Goal: Transaction & Acquisition: Register for event/course

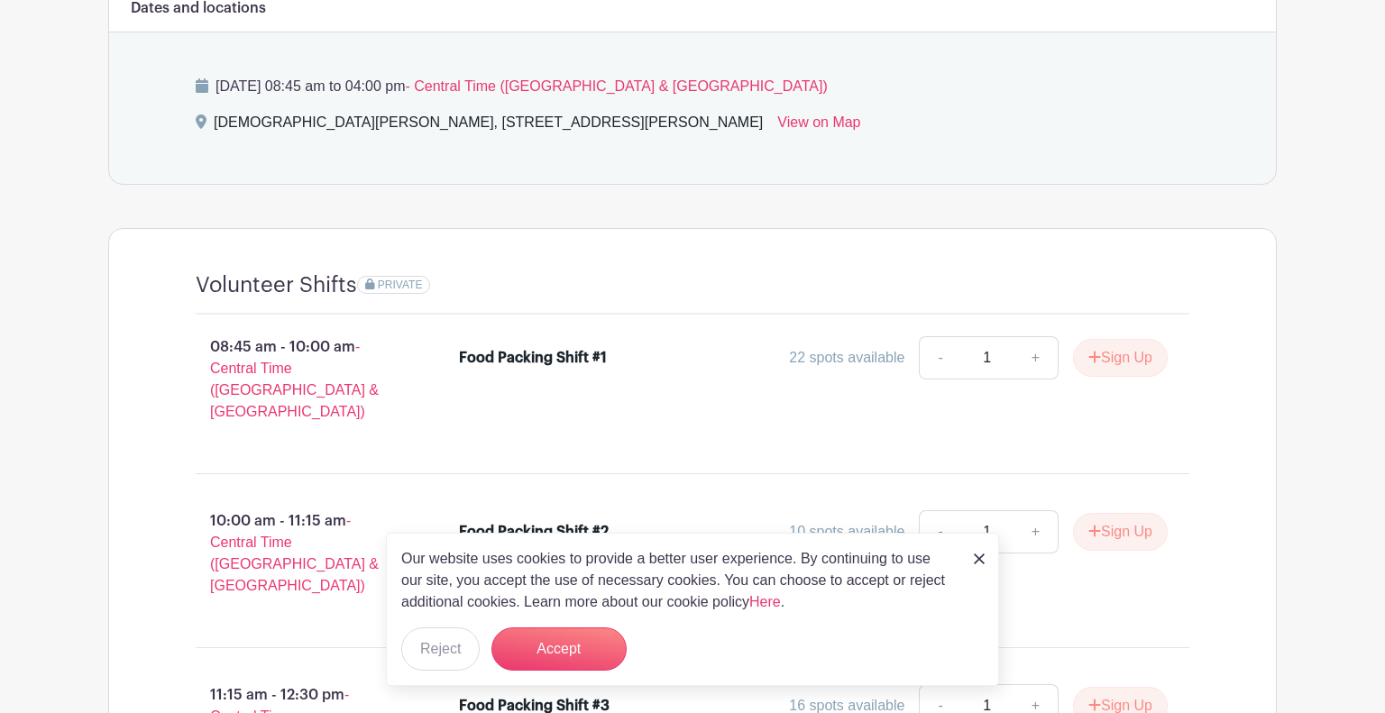
scroll to position [919, 0]
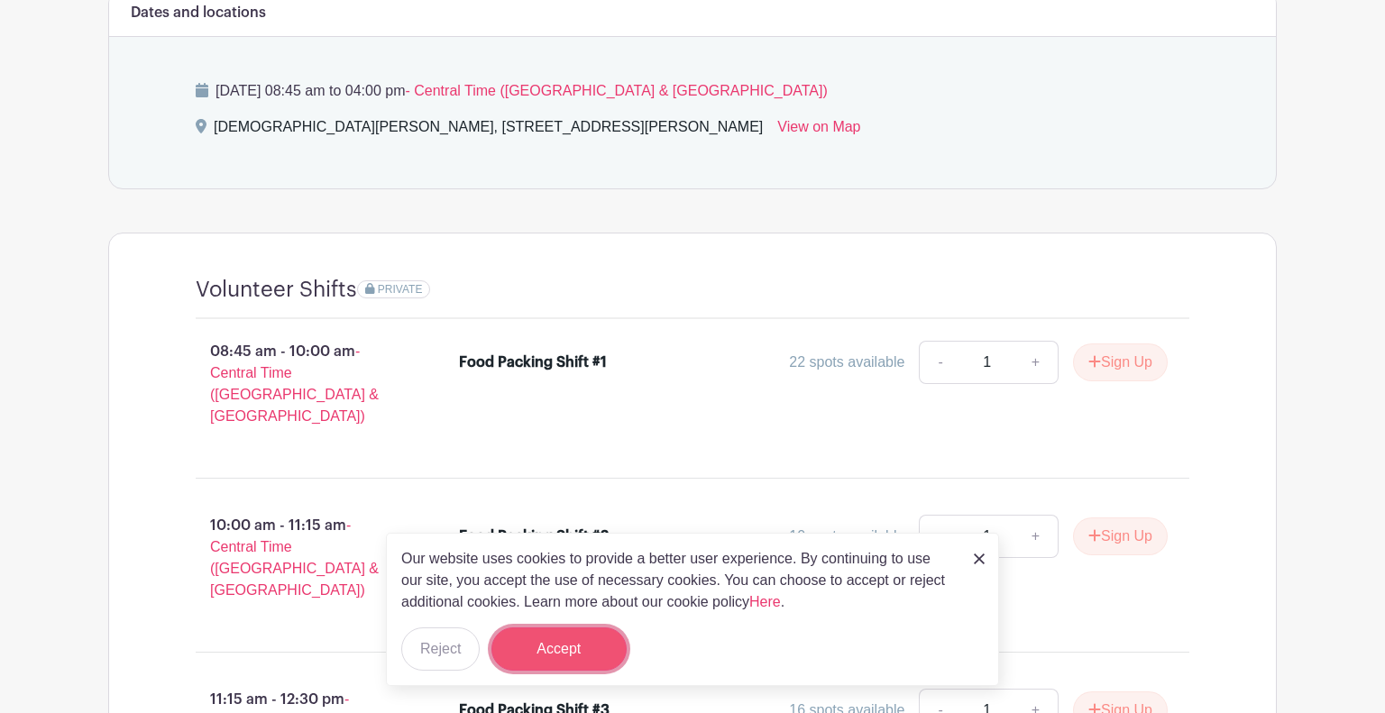
click at [541, 660] on button "Accept" at bounding box center [558, 649] width 135 height 43
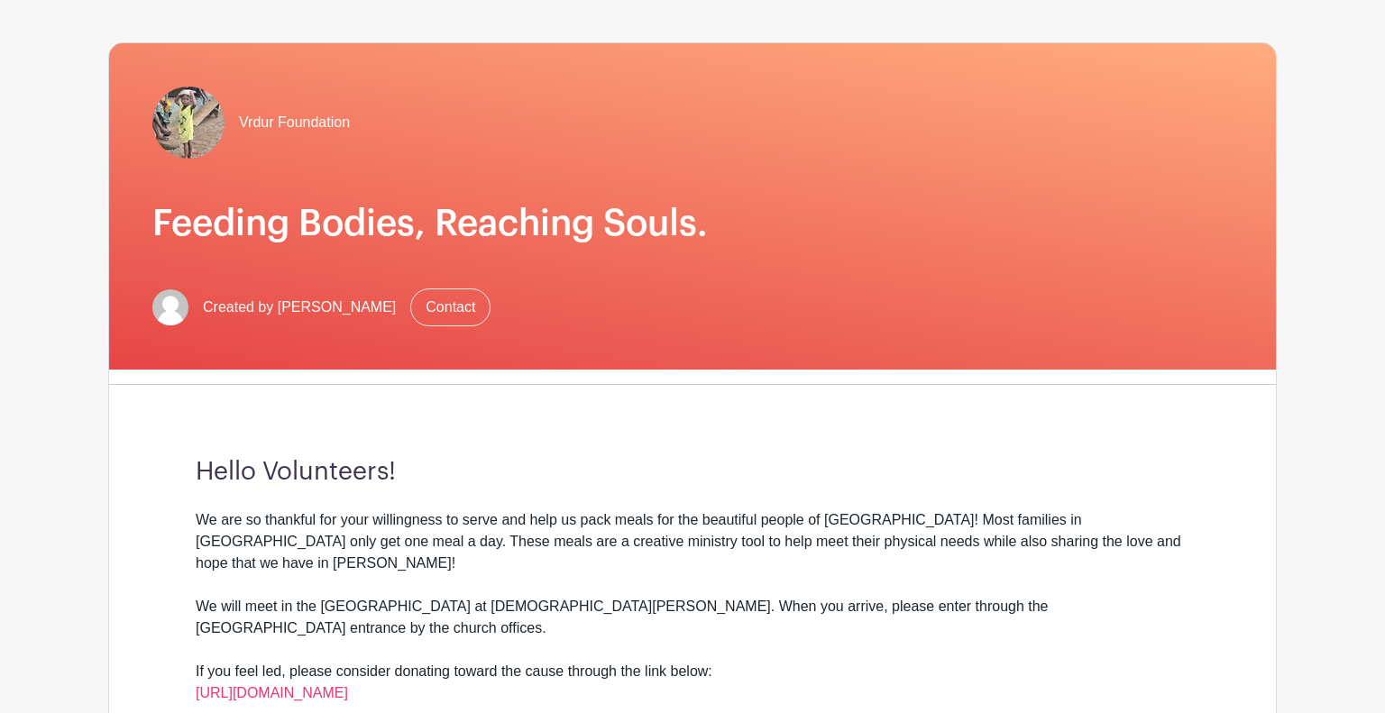
scroll to position [0, 0]
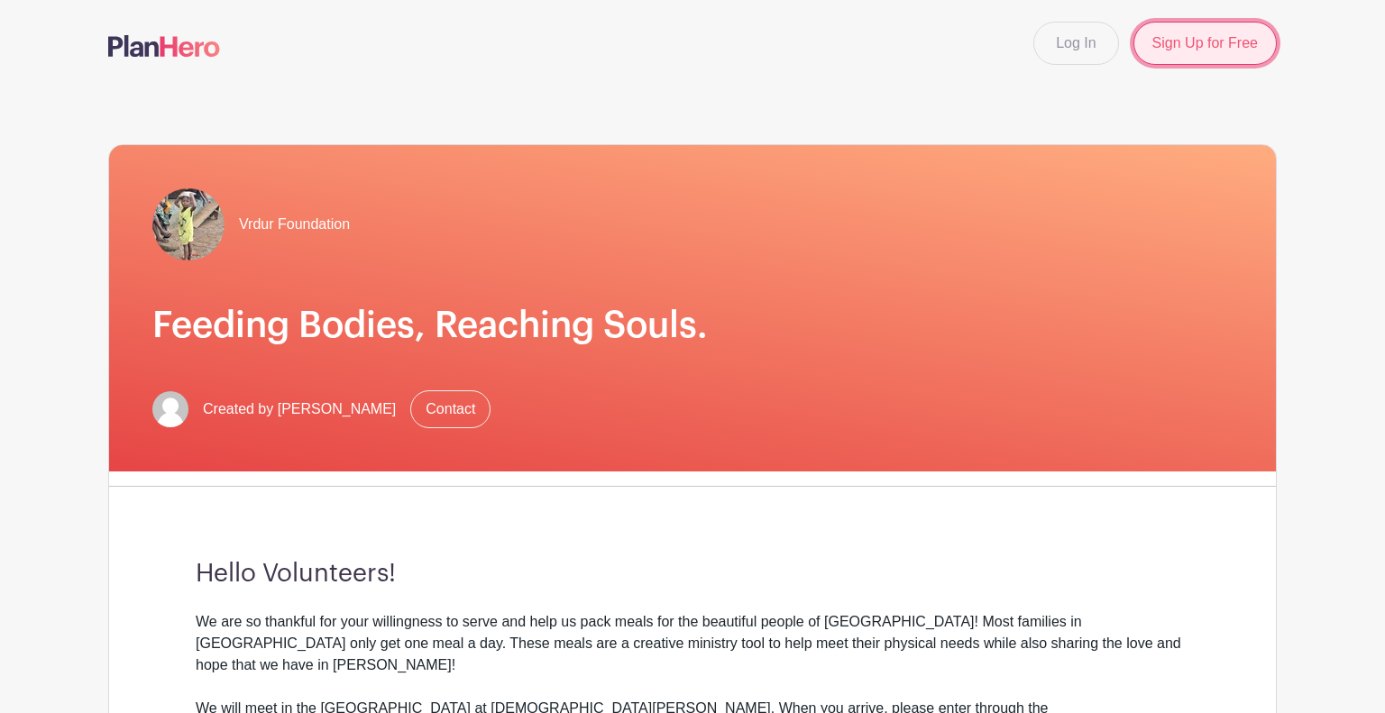
click at [1189, 43] on link "Sign Up for Free" at bounding box center [1205, 43] width 143 height 43
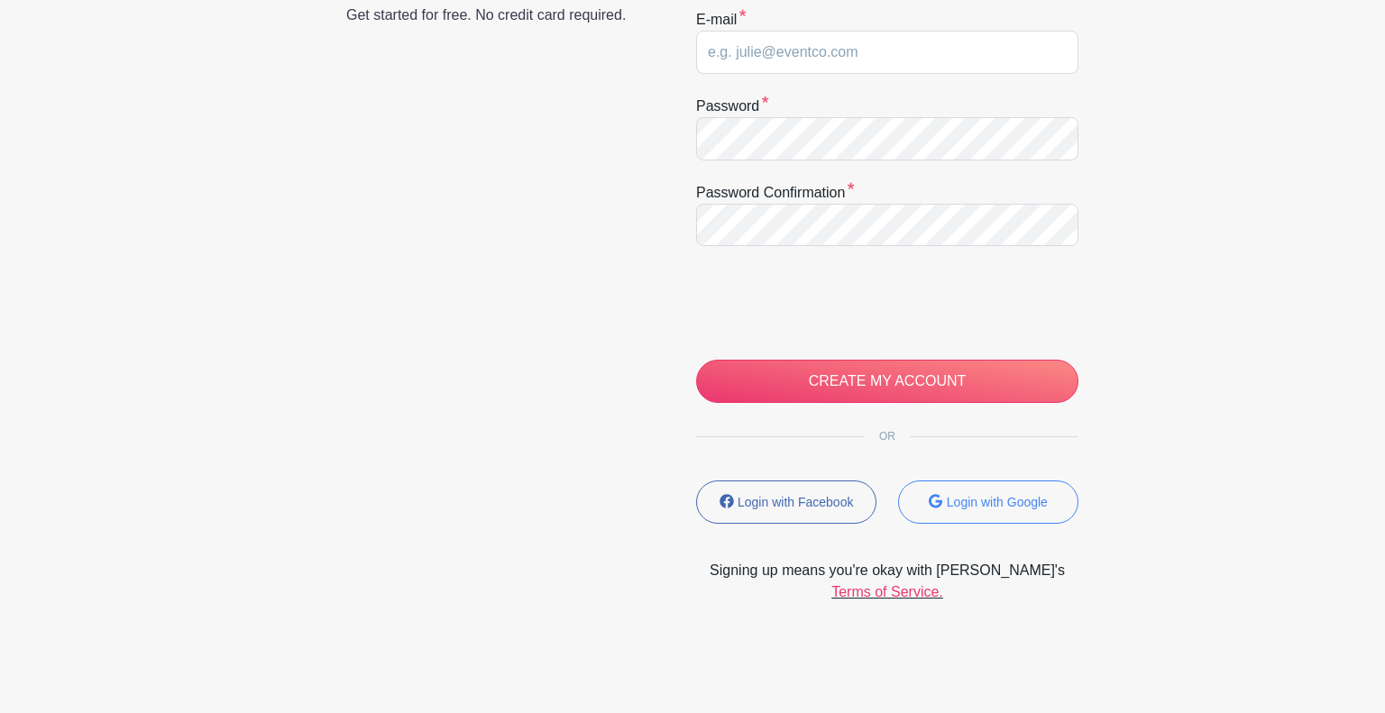
scroll to position [351, 0]
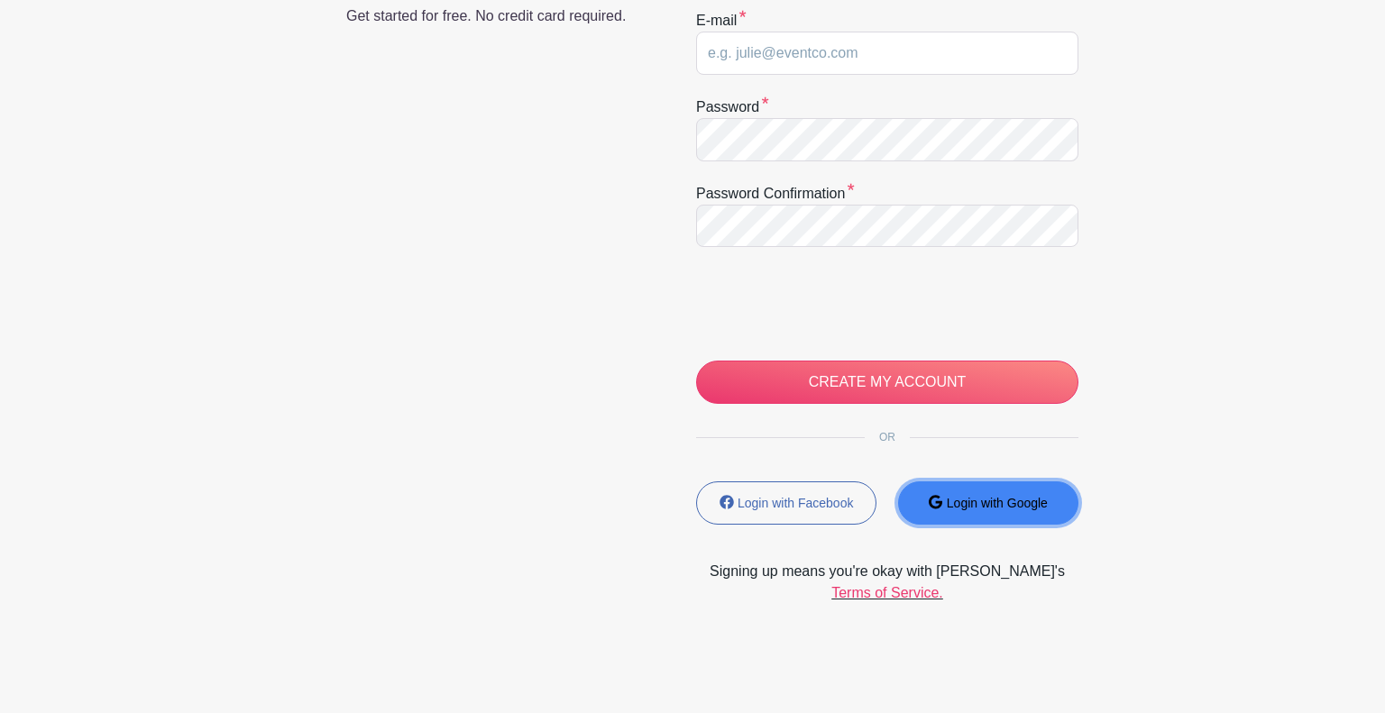
click at [959, 491] on button "Login with Google" at bounding box center [988, 503] width 180 height 43
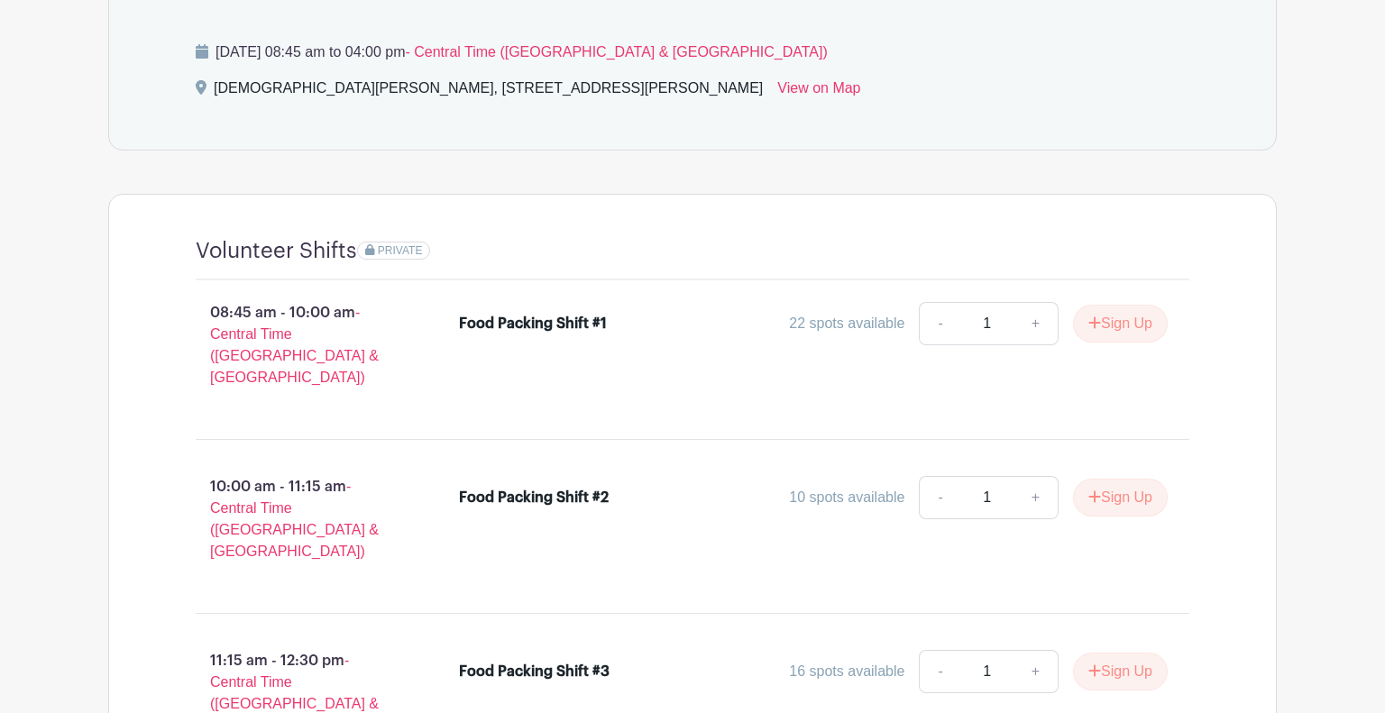
scroll to position [977, 0]
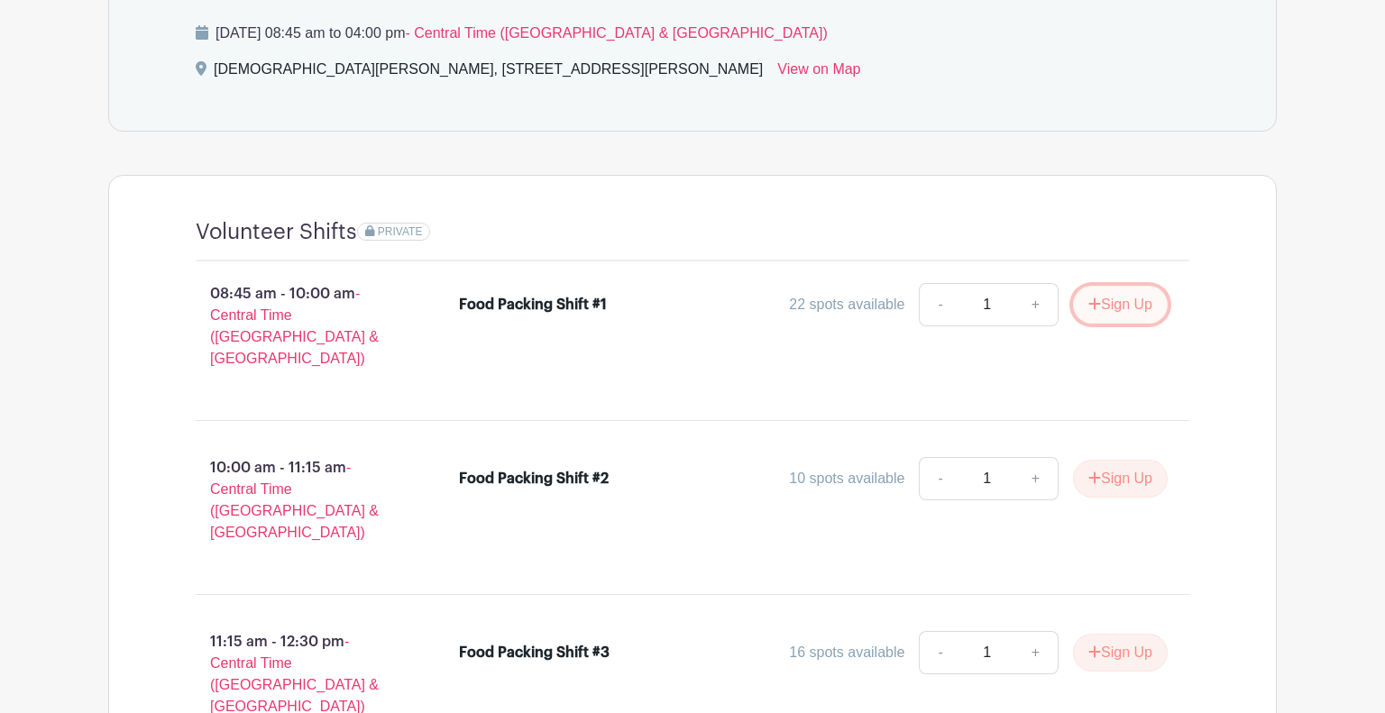
click at [1120, 286] on button "Sign Up" at bounding box center [1120, 305] width 95 height 38
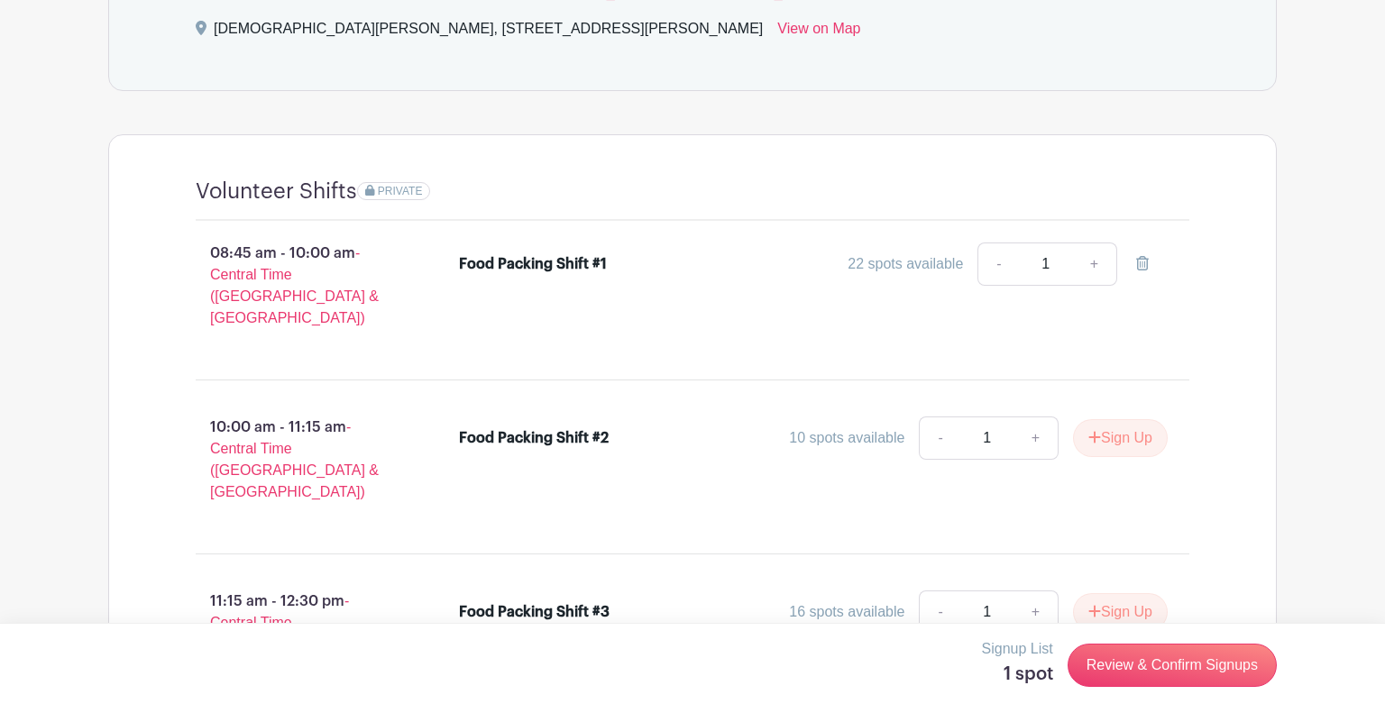
scroll to position [1021, 0]
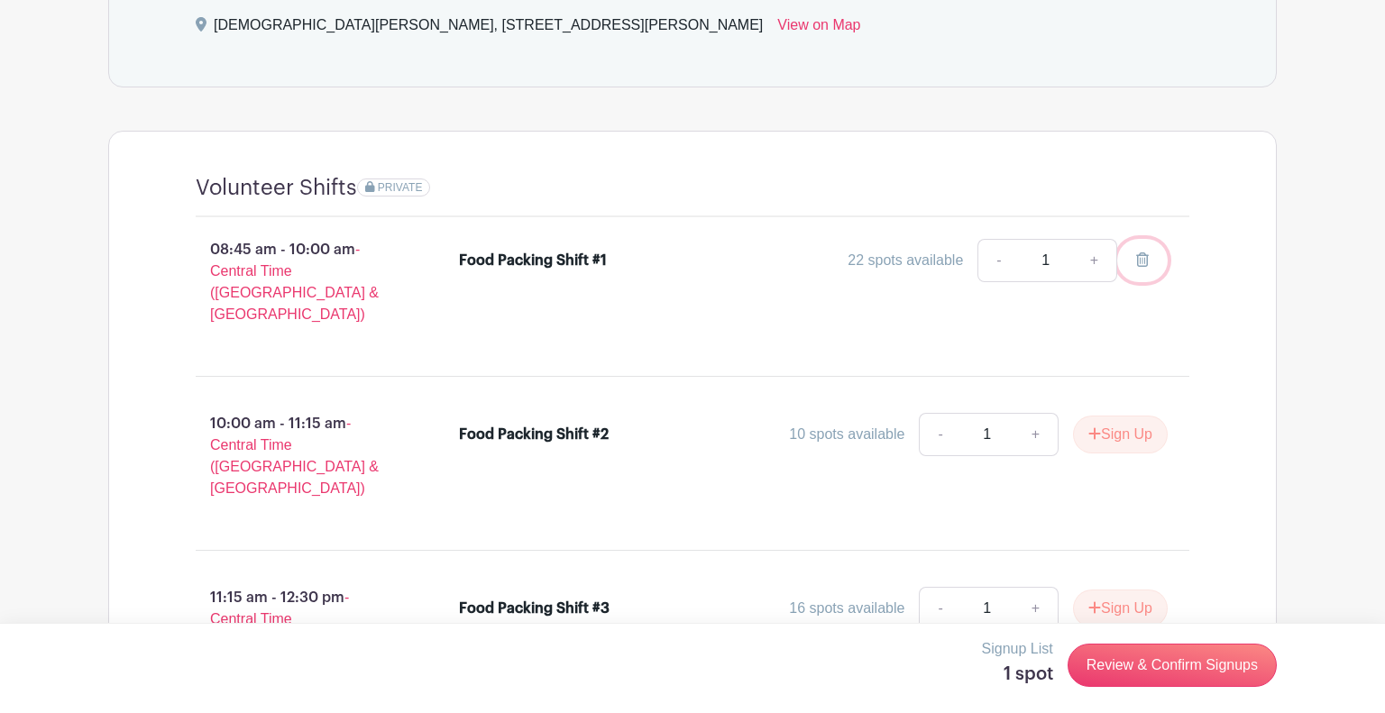
click at [1160, 239] on link at bounding box center [1142, 260] width 50 height 43
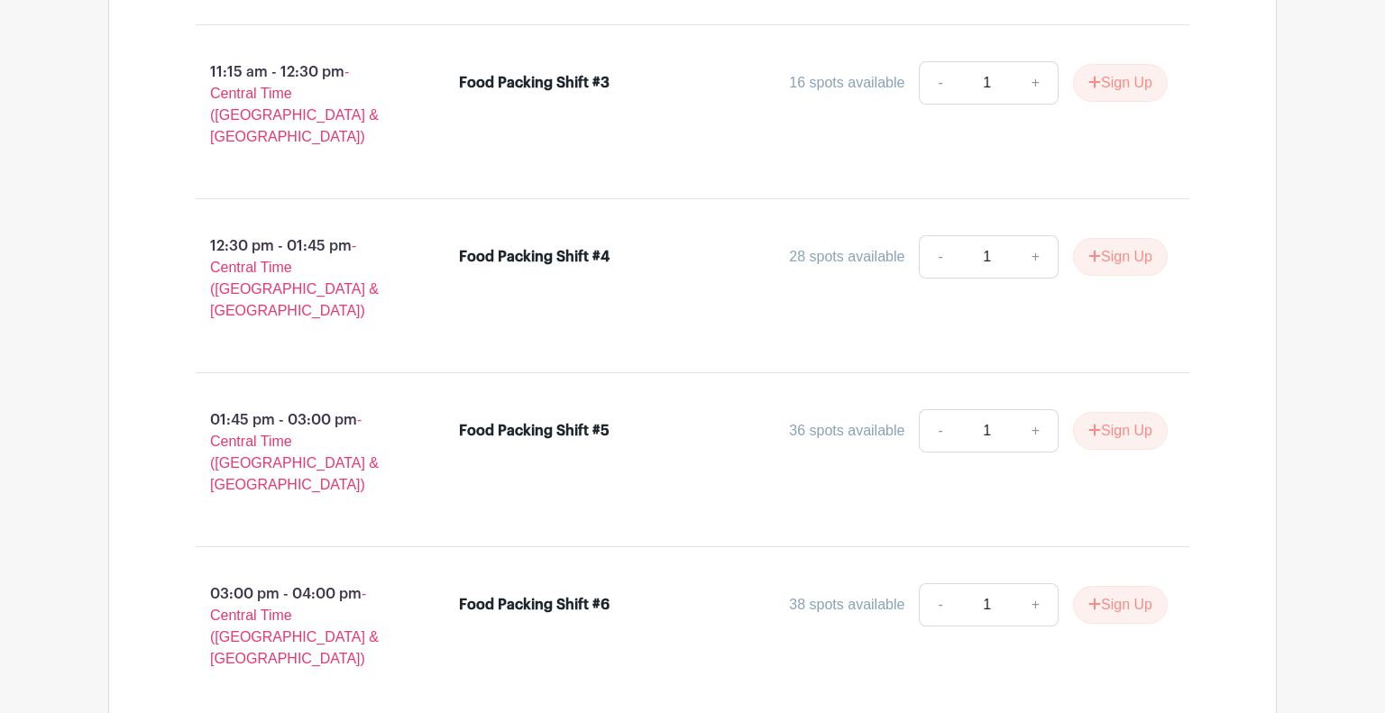
scroll to position [1544, 0]
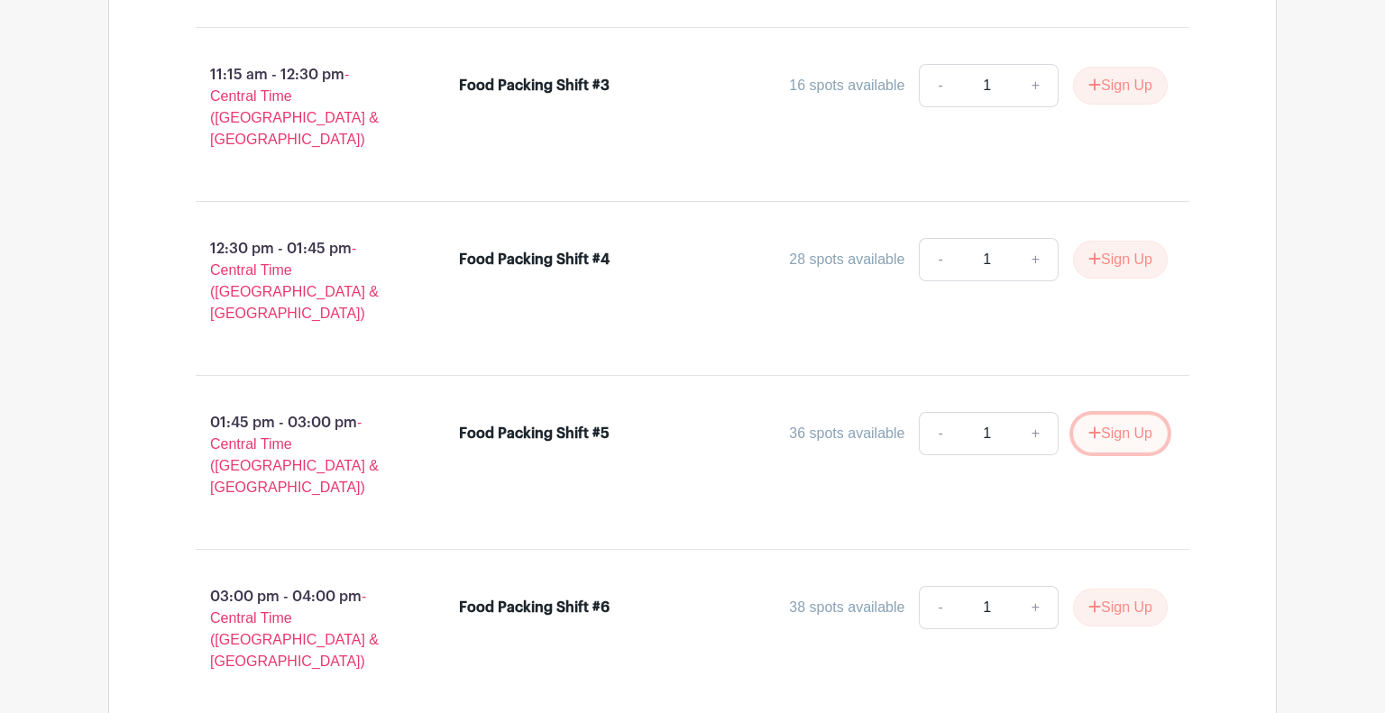
click at [1154, 415] on button "Sign Up" at bounding box center [1120, 434] width 95 height 38
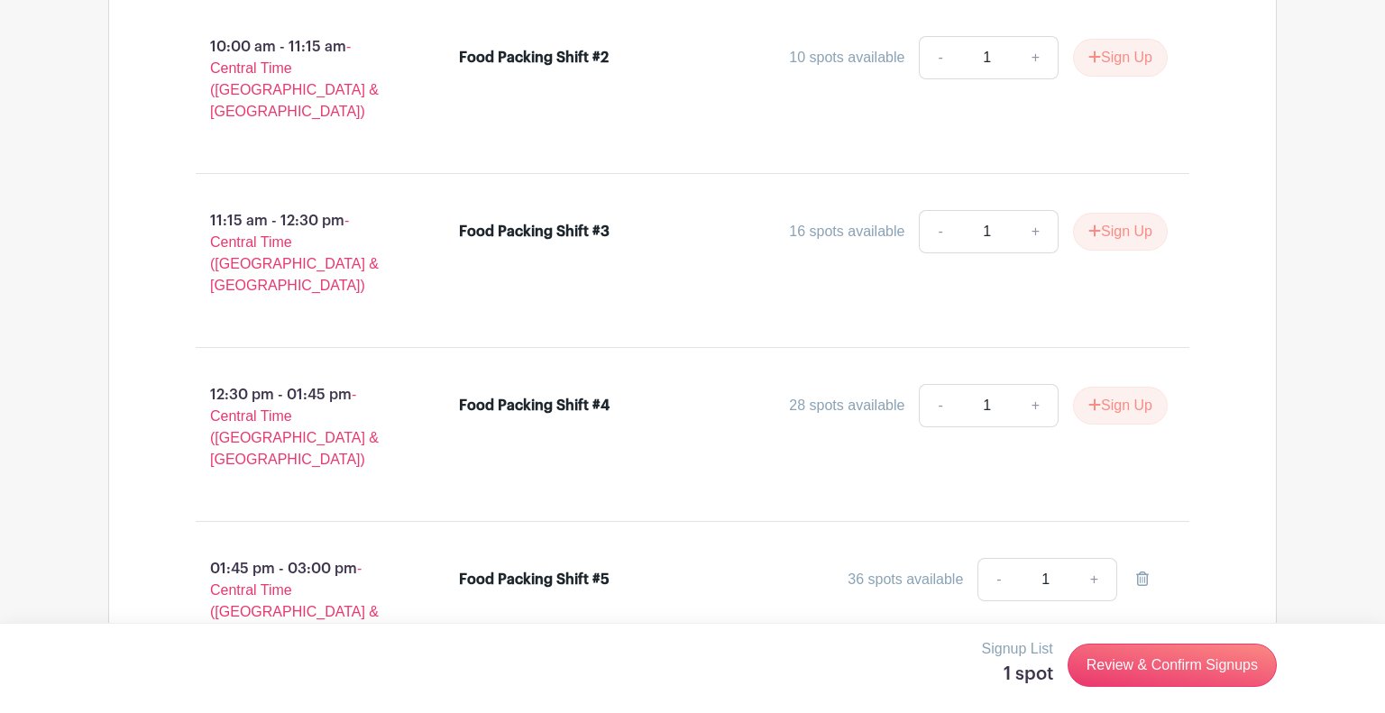
scroll to position [1399, 0]
click at [1117, 386] on button "Sign Up" at bounding box center [1120, 405] width 95 height 38
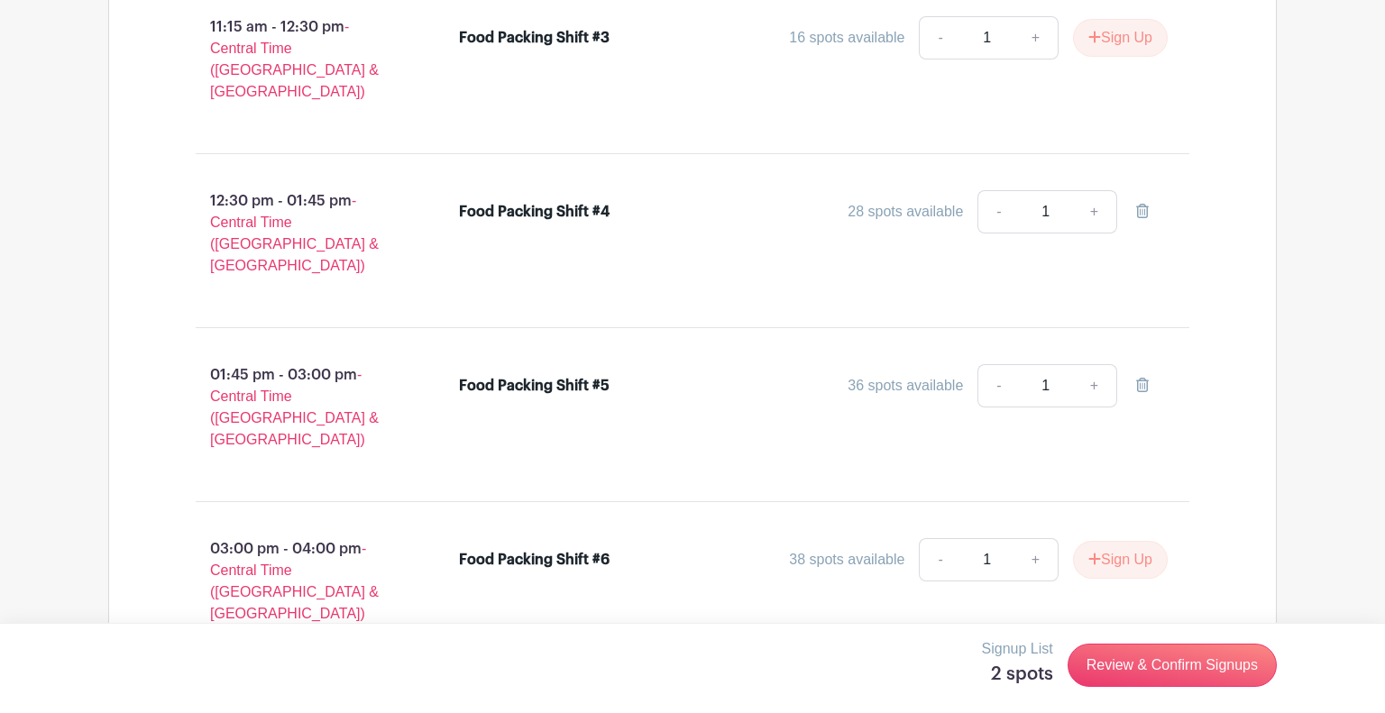
scroll to position [1595, 0]
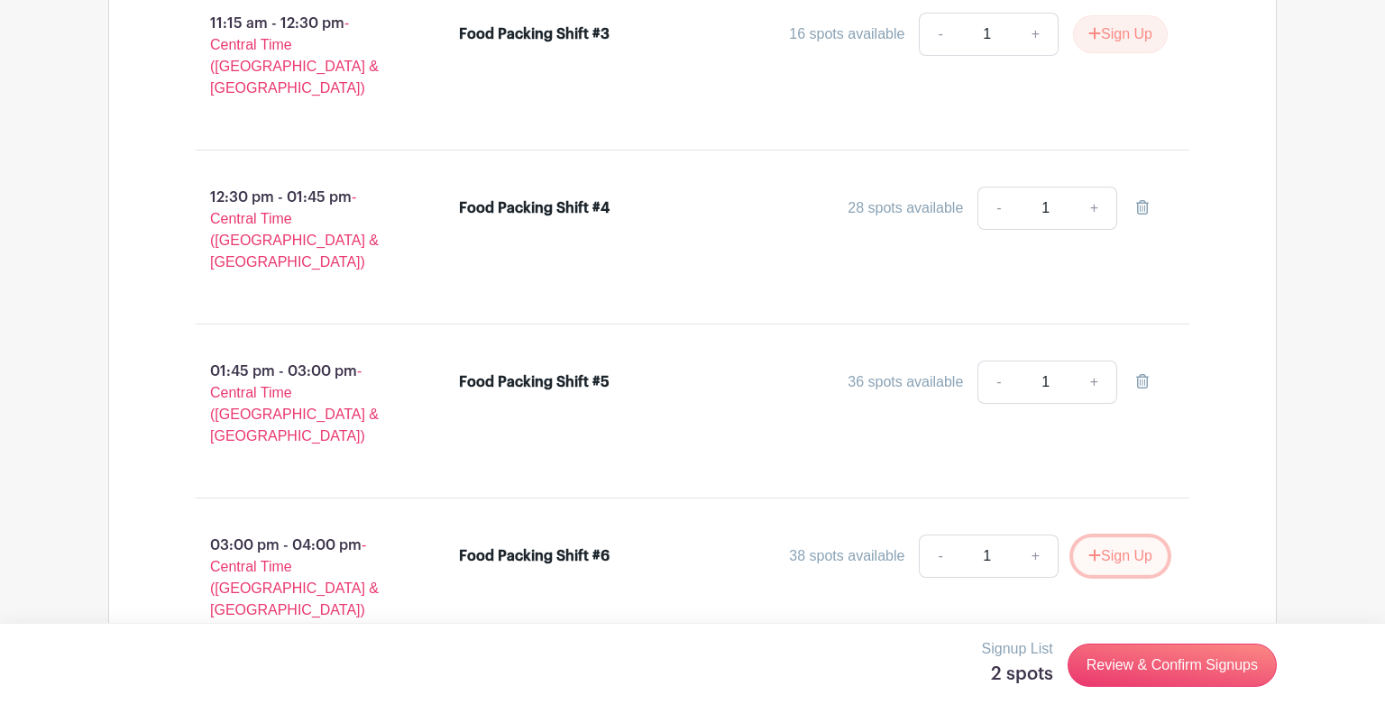
click at [1107, 537] on button "Sign Up" at bounding box center [1120, 556] width 95 height 38
click at [1145, 548] on icon at bounding box center [1142, 555] width 13 height 14
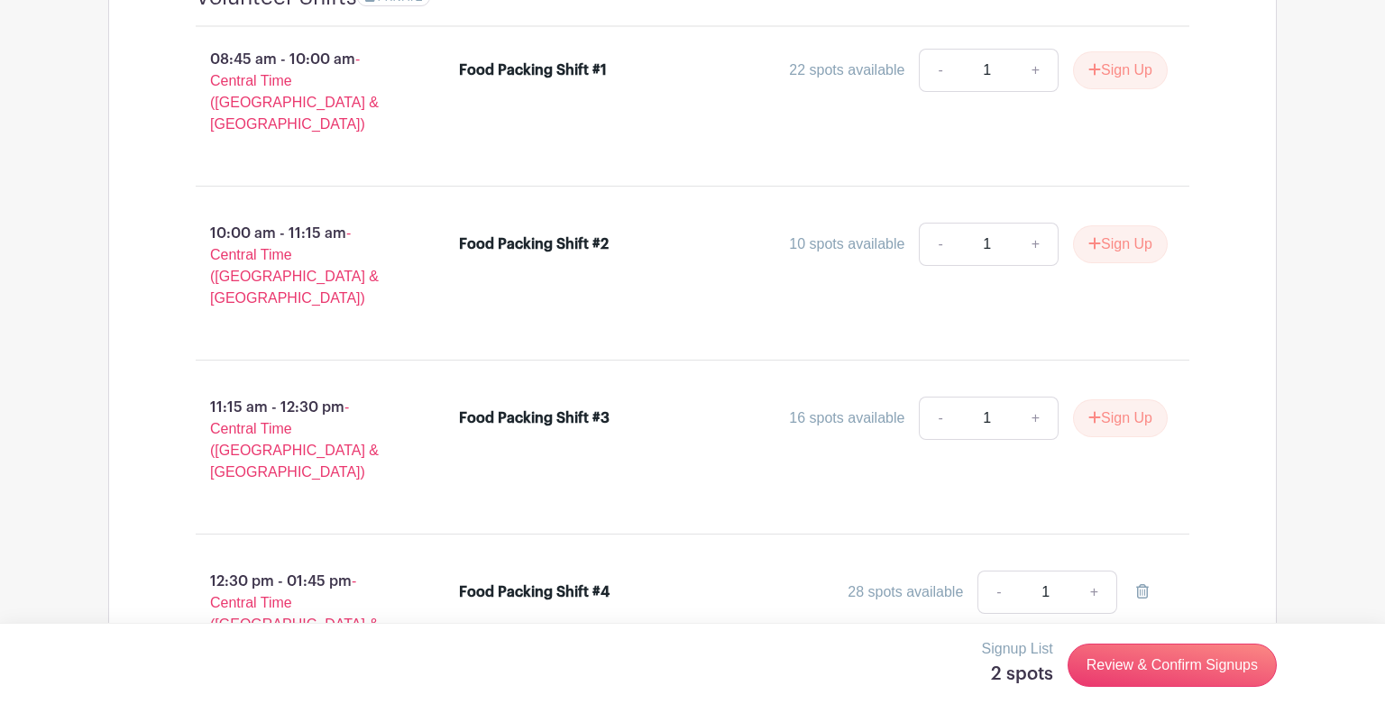
scroll to position [1204, 0]
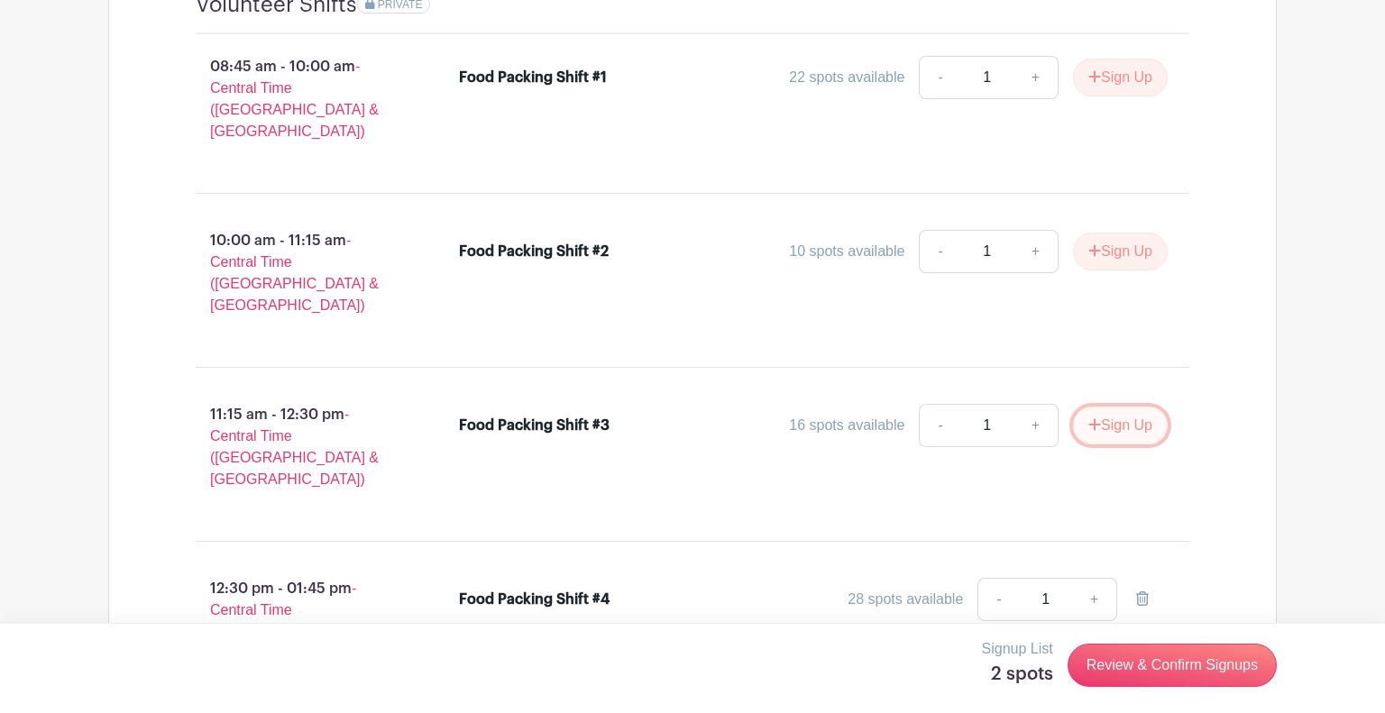
click at [1138, 407] on button "Sign Up" at bounding box center [1120, 426] width 95 height 38
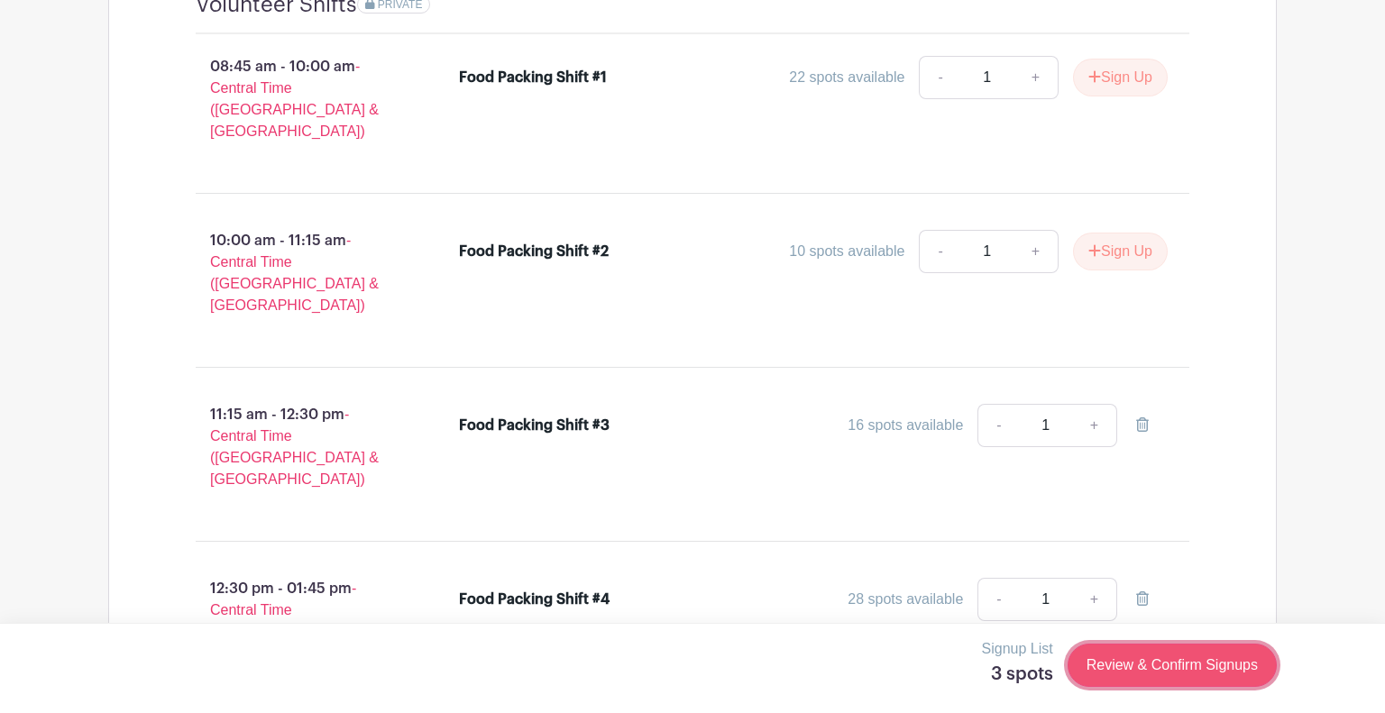
click at [1132, 683] on link "Review & Confirm Signups" at bounding box center [1172, 665] width 209 height 43
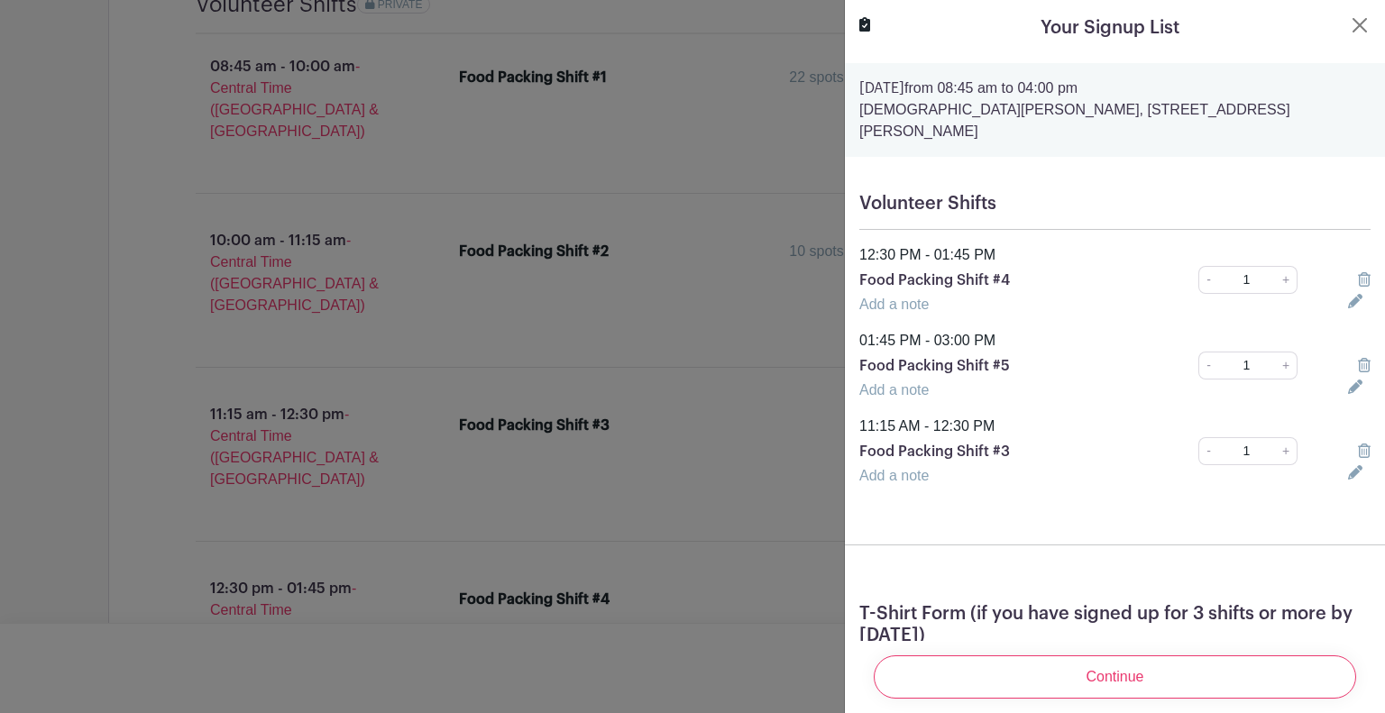
click at [1132, 683] on input "Continue" at bounding box center [1115, 677] width 482 height 43
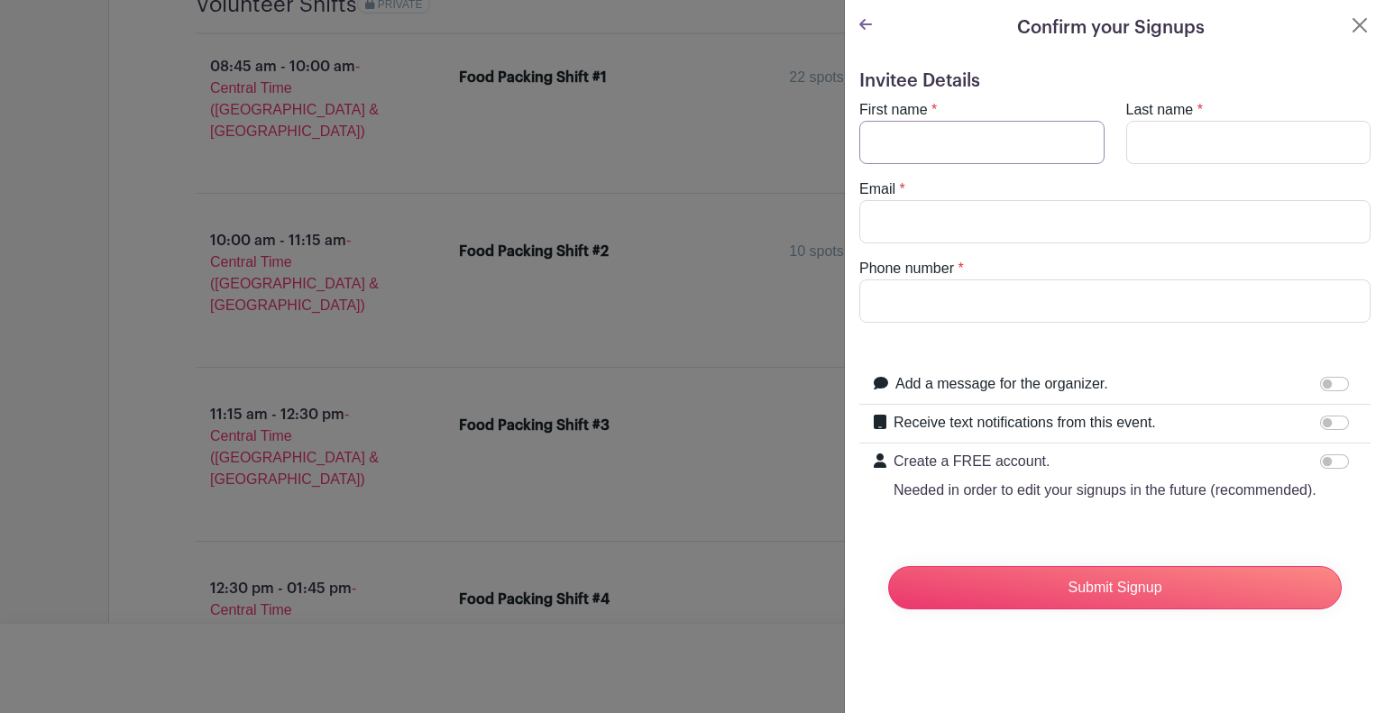
click at [1012, 137] on input "First name" at bounding box center [981, 142] width 245 height 43
type input "[PERSON_NAME]"
click at [1261, 151] on input "Last name" at bounding box center [1248, 142] width 245 height 43
type input "[PERSON_NAME]"
click at [1177, 208] on input "Email" at bounding box center [1114, 221] width 511 height 43
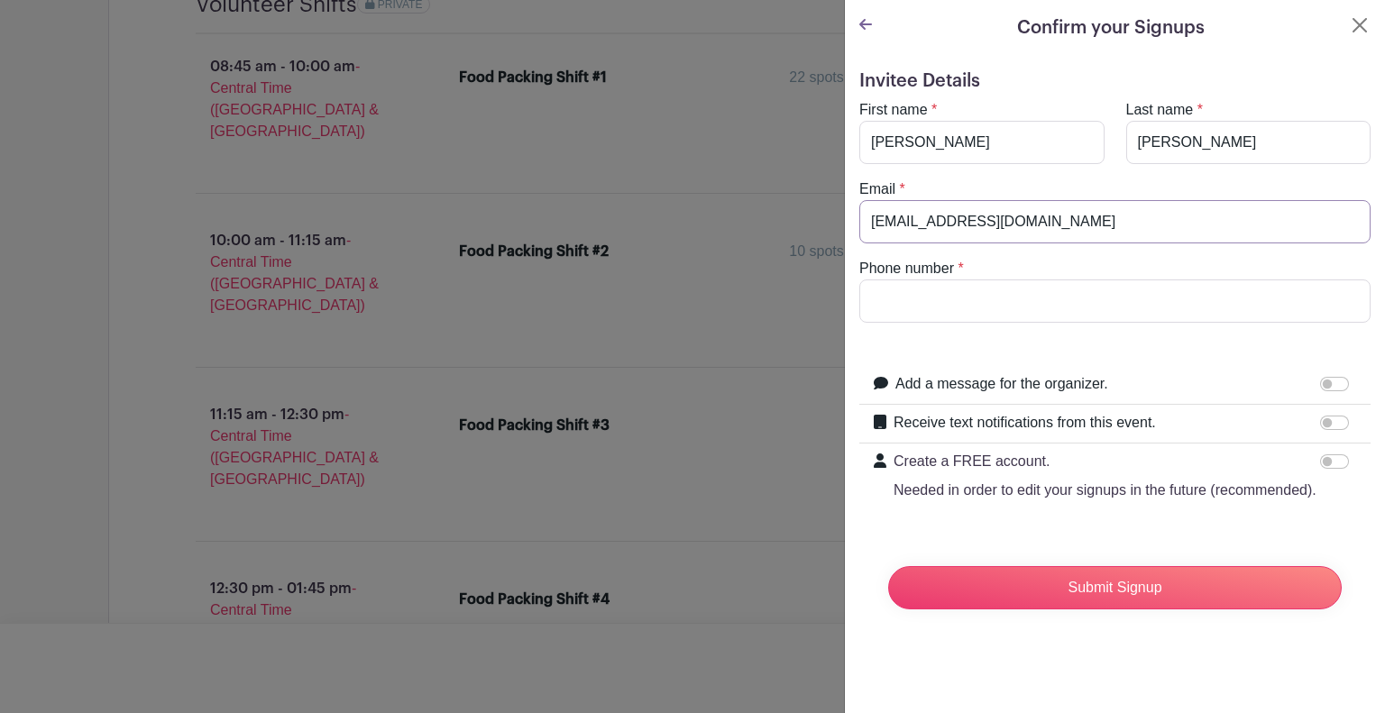
type input "[EMAIL_ADDRESS][DOMAIN_NAME]"
click at [1008, 304] on input "Phone number" at bounding box center [1114, 301] width 511 height 43
type input "4322808036"
click at [1338, 383] on input "Add a message for the organizer." at bounding box center [1334, 384] width 29 height 14
checkbox input "true"
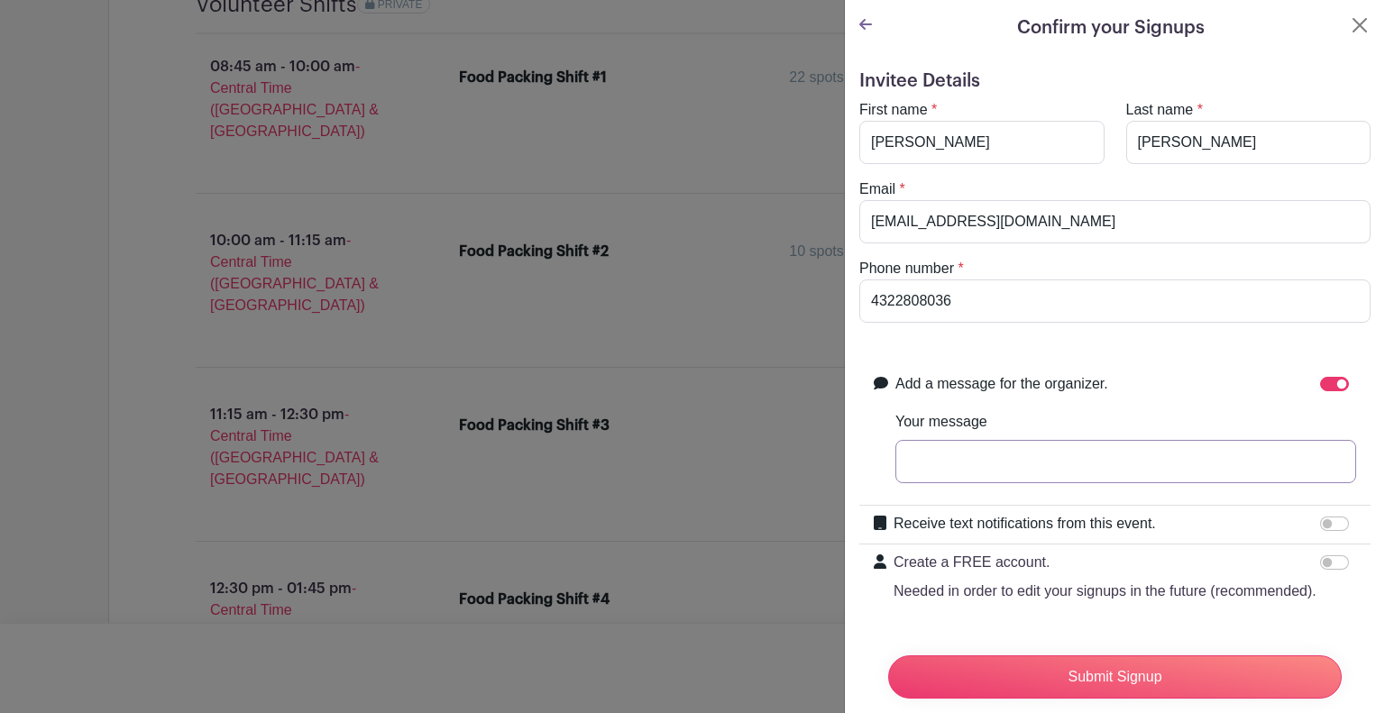
click at [1161, 465] on input "Your message" at bounding box center [1125, 461] width 461 height 43
type input "Thank you!"
click at [1333, 526] on input "Receive text notifications from this event." at bounding box center [1334, 524] width 29 height 14
checkbox input "true"
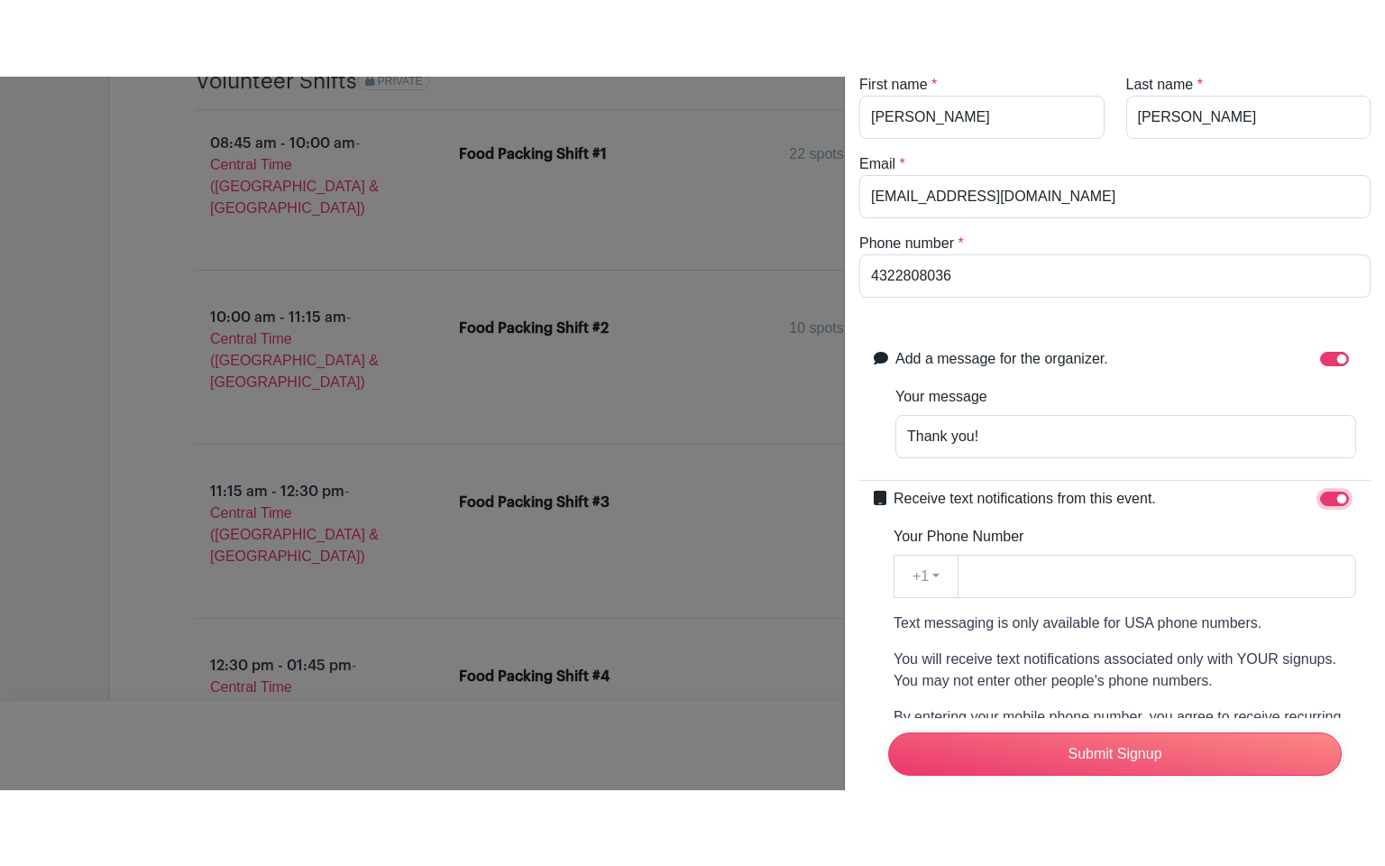
scroll to position [113, 0]
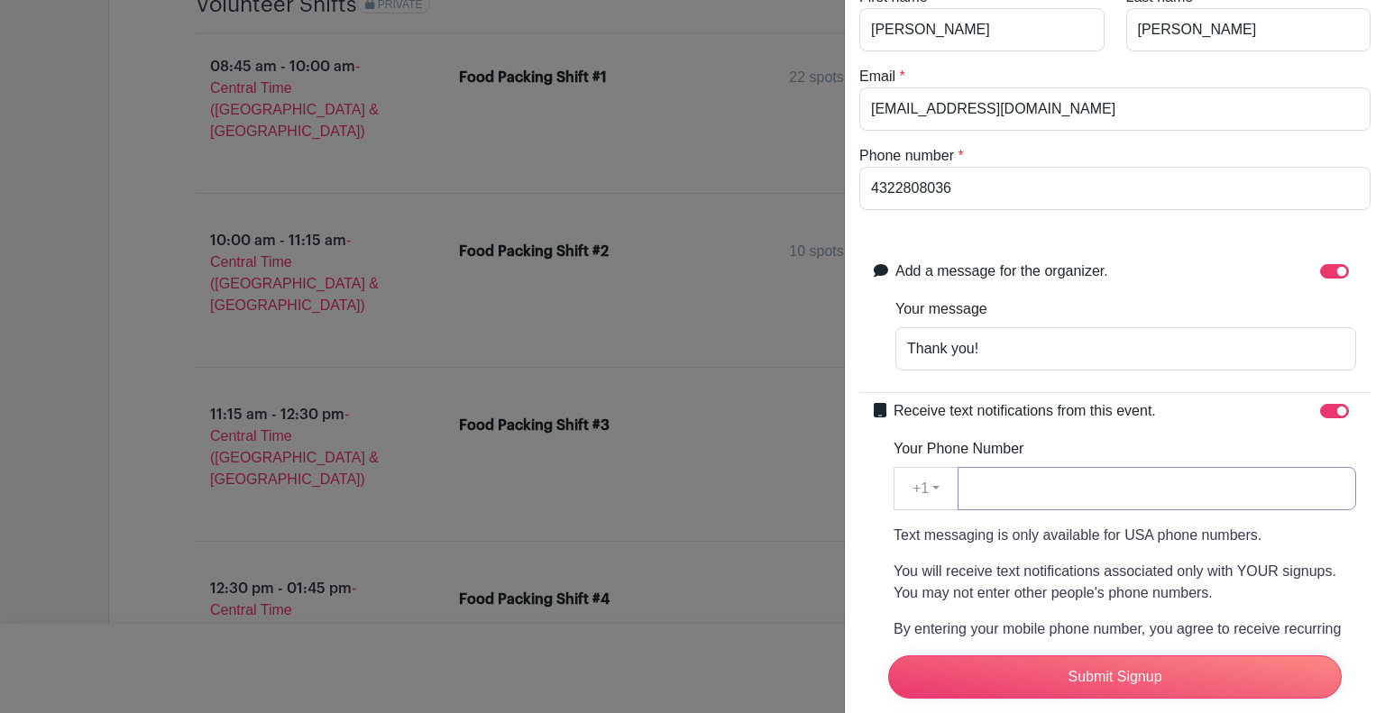
click at [1198, 493] on input "Your Phone Number" at bounding box center [1157, 488] width 399 height 43
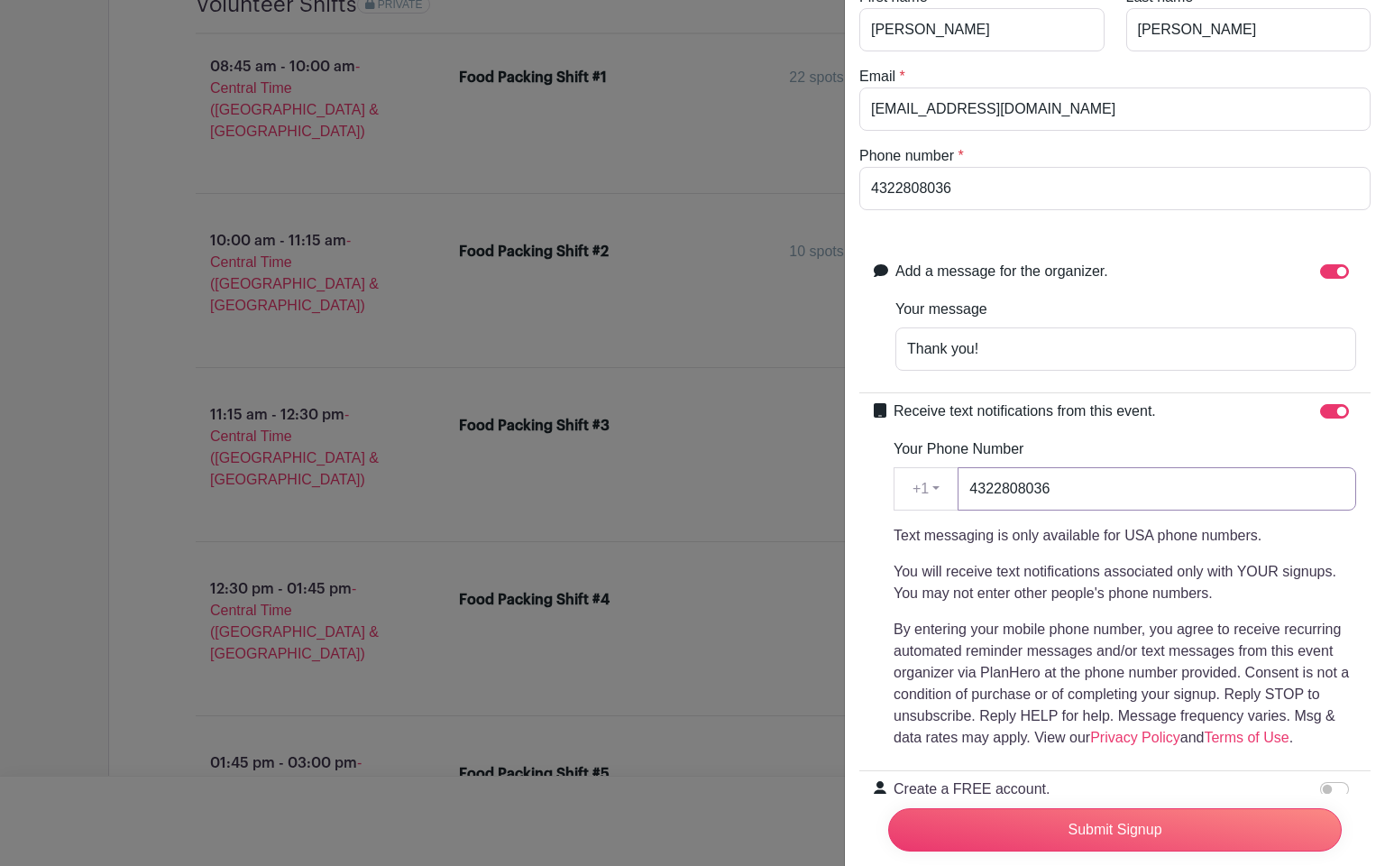
scroll to position [225, 0]
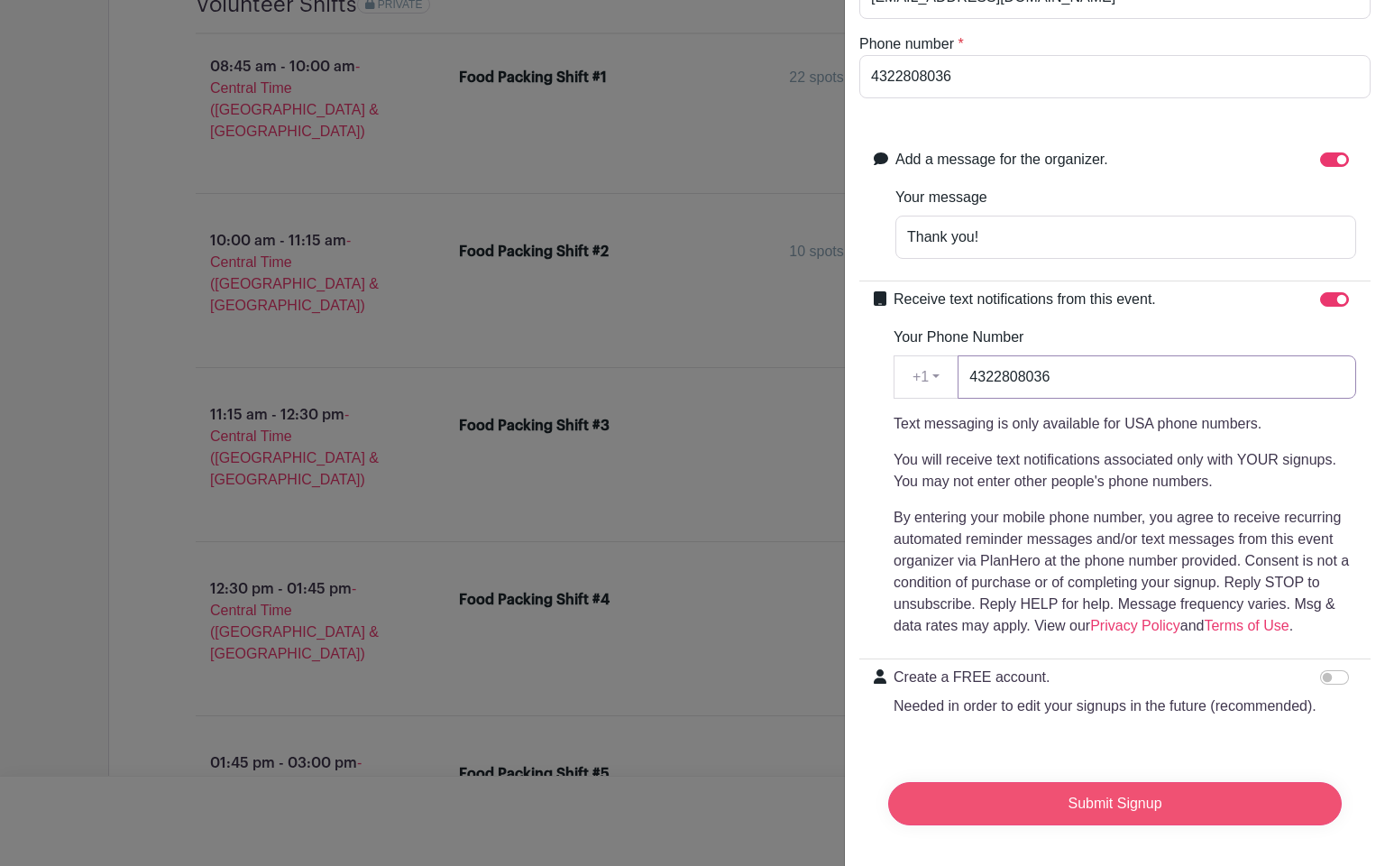
type input "4322808036"
click at [1132, 712] on input "Submit Signup" at bounding box center [1115, 803] width 454 height 43
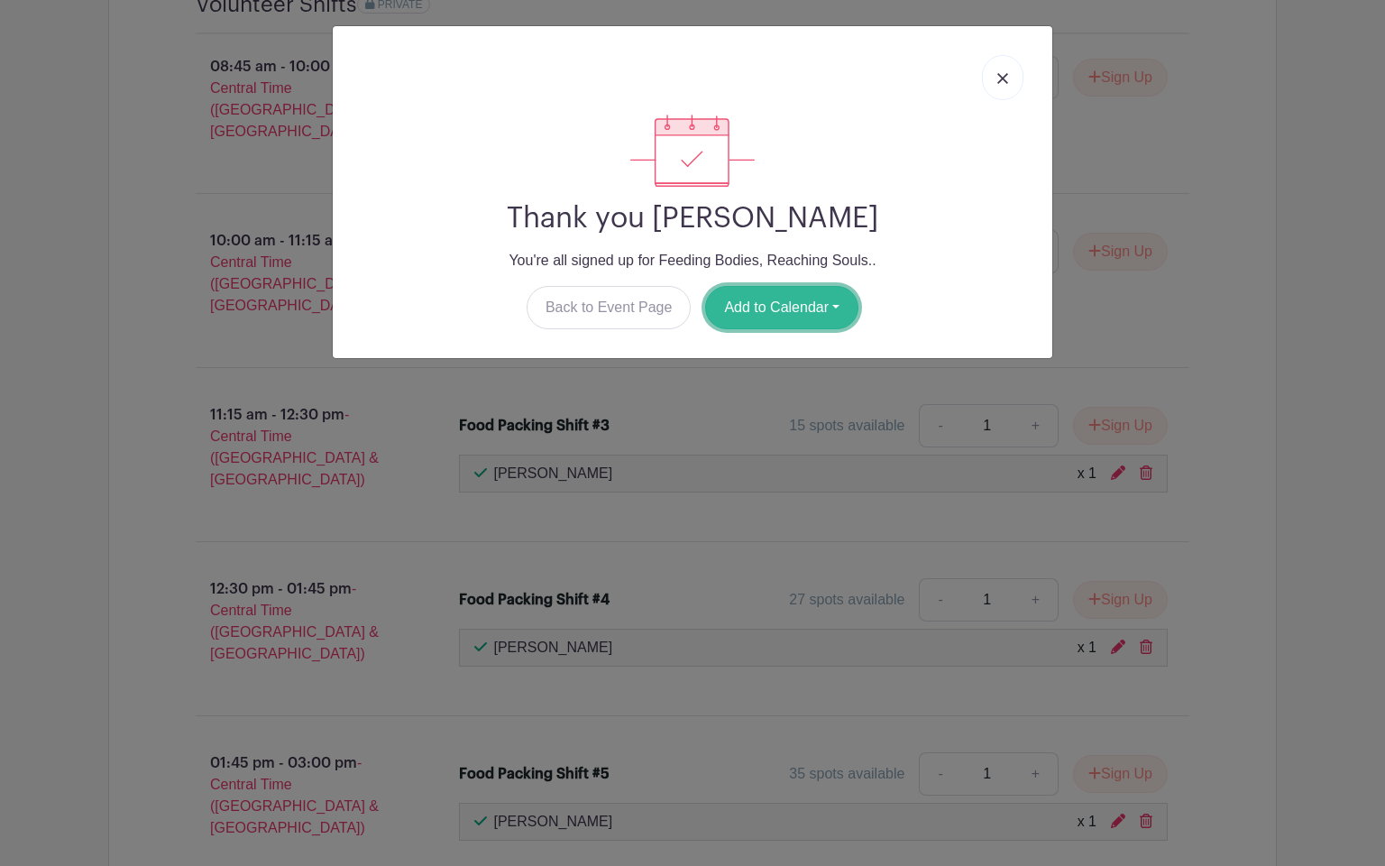
click at [806, 305] on button "Add to Calendar" at bounding box center [781, 307] width 153 height 43
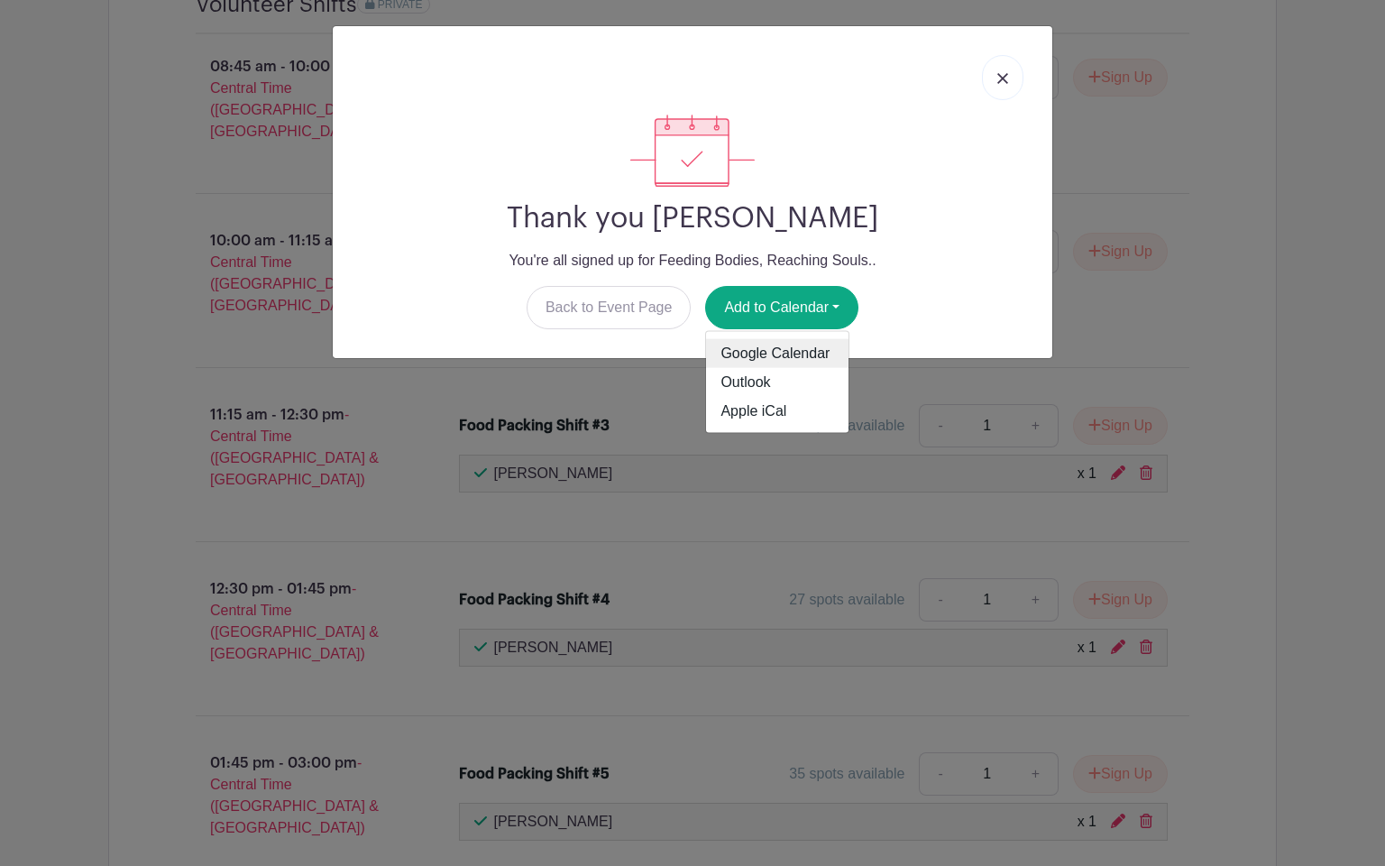
click at [791, 353] on link "Google Calendar" at bounding box center [777, 353] width 142 height 29
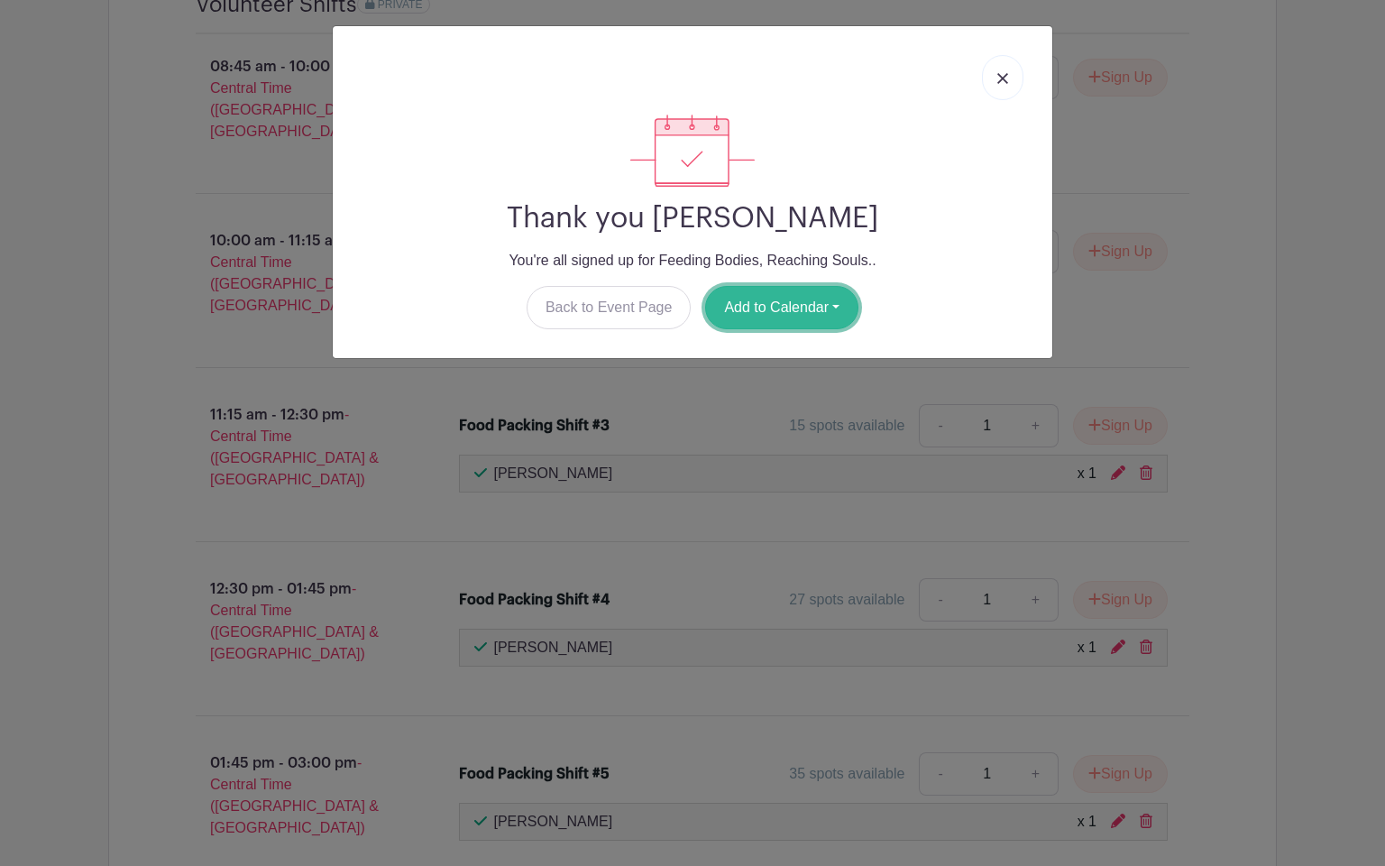
click at [785, 304] on button "Add to Calendar" at bounding box center [781, 307] width 153 height 43
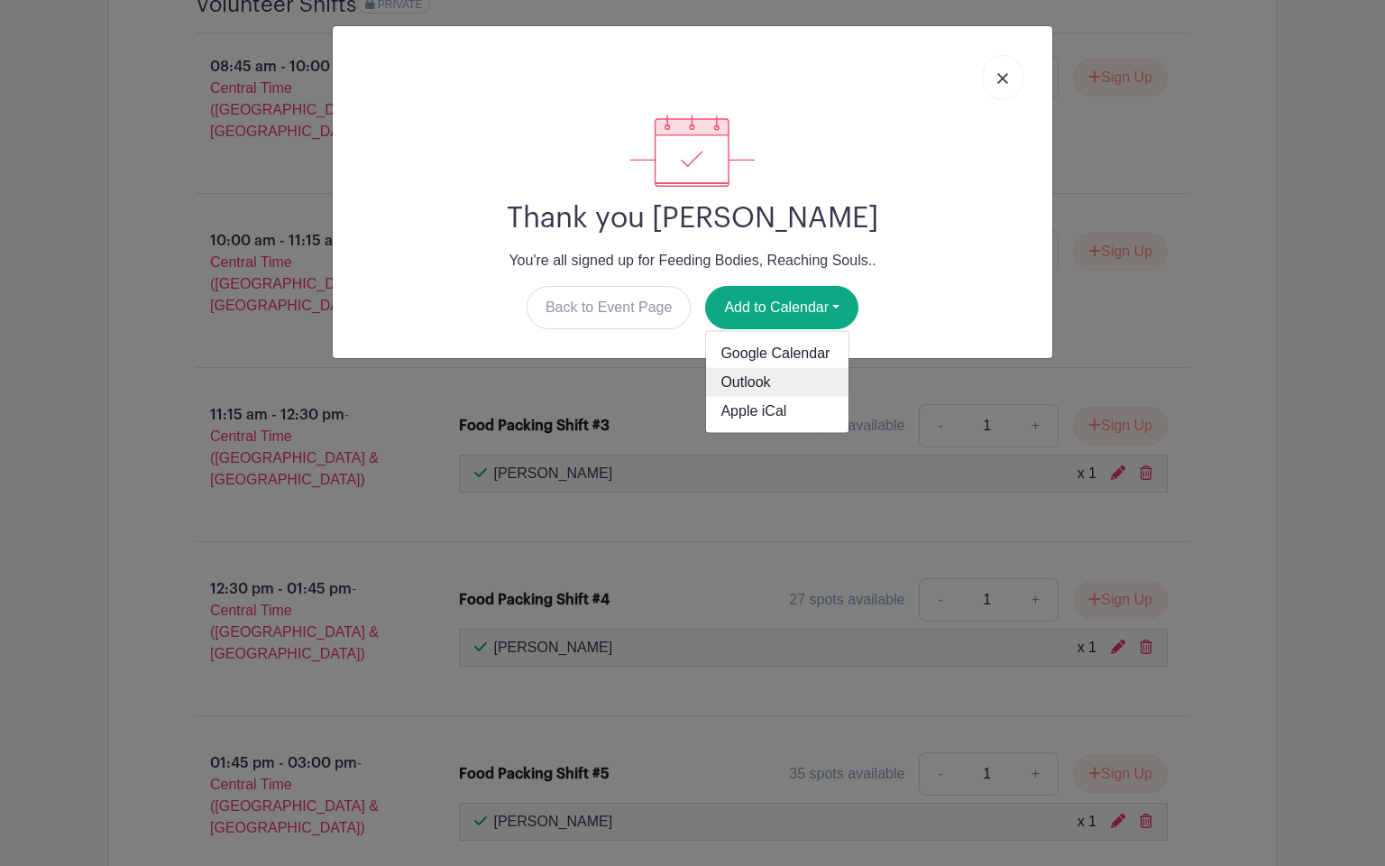
click at [769, 379] on link "Outlook" at bounding box center [777, 382] width 142 height 29
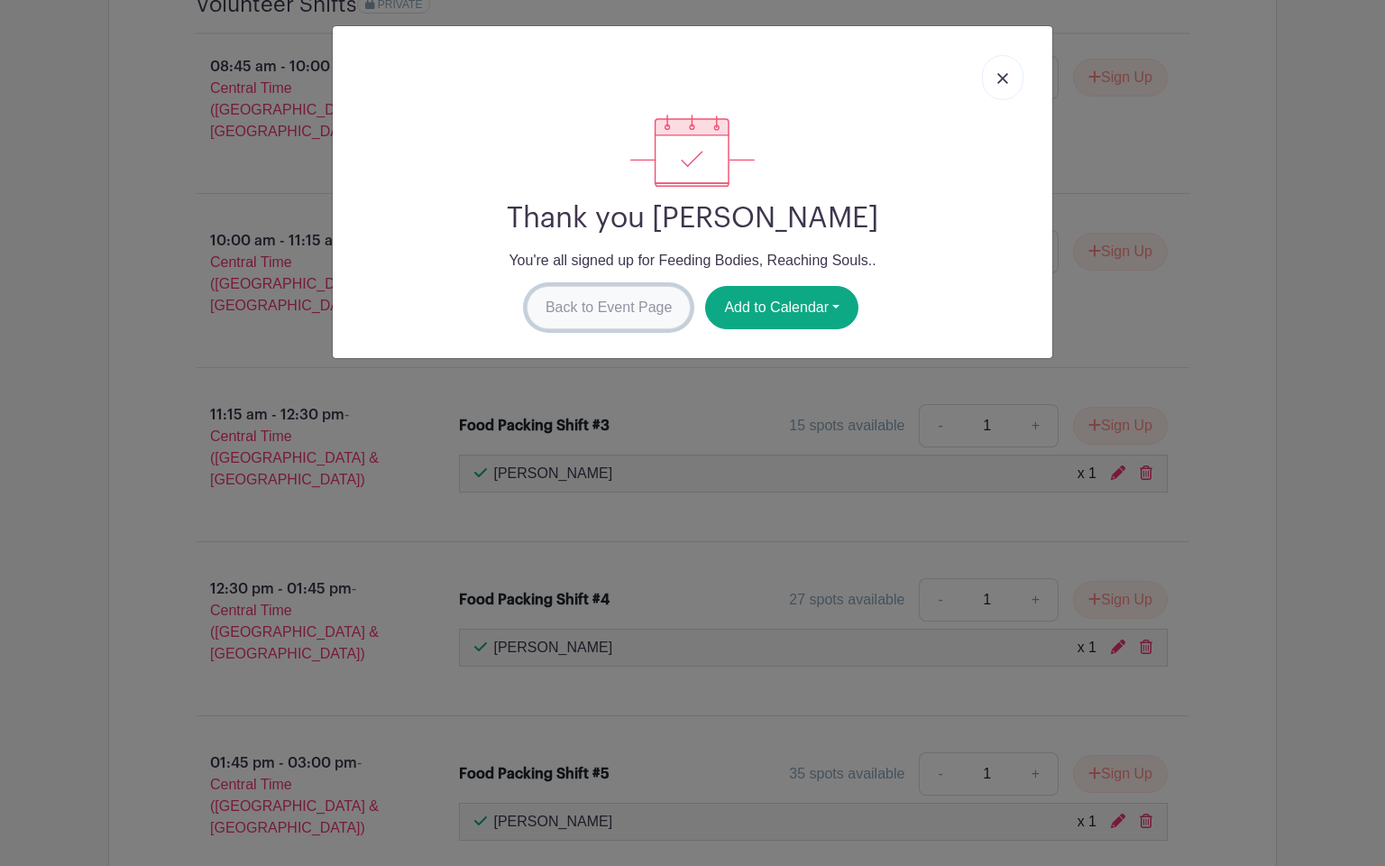
click at [639, 299] on link "Back to Event Page" at bounding box center [609, 307] width 165 height 43
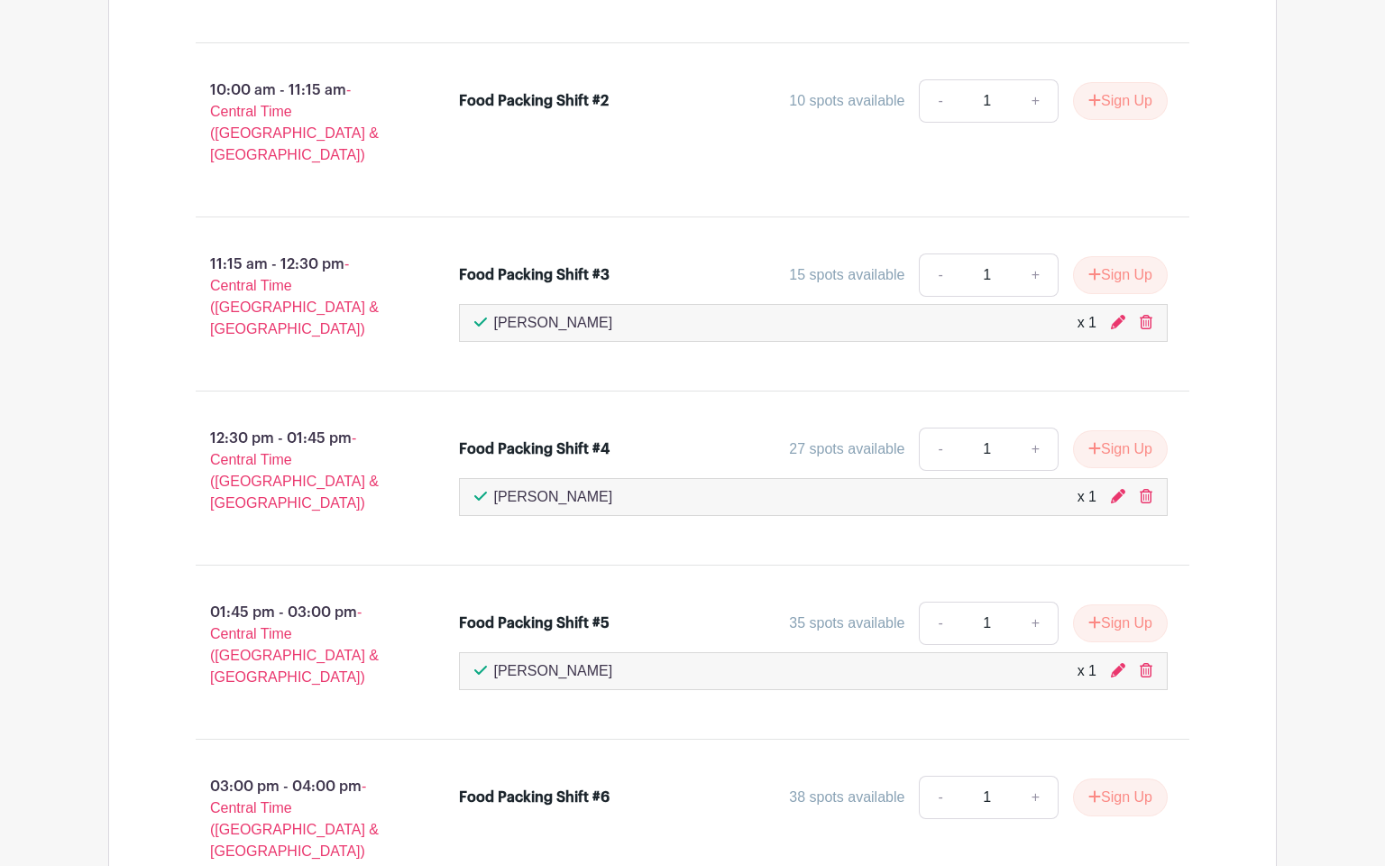
scroll to position [1371, 0]
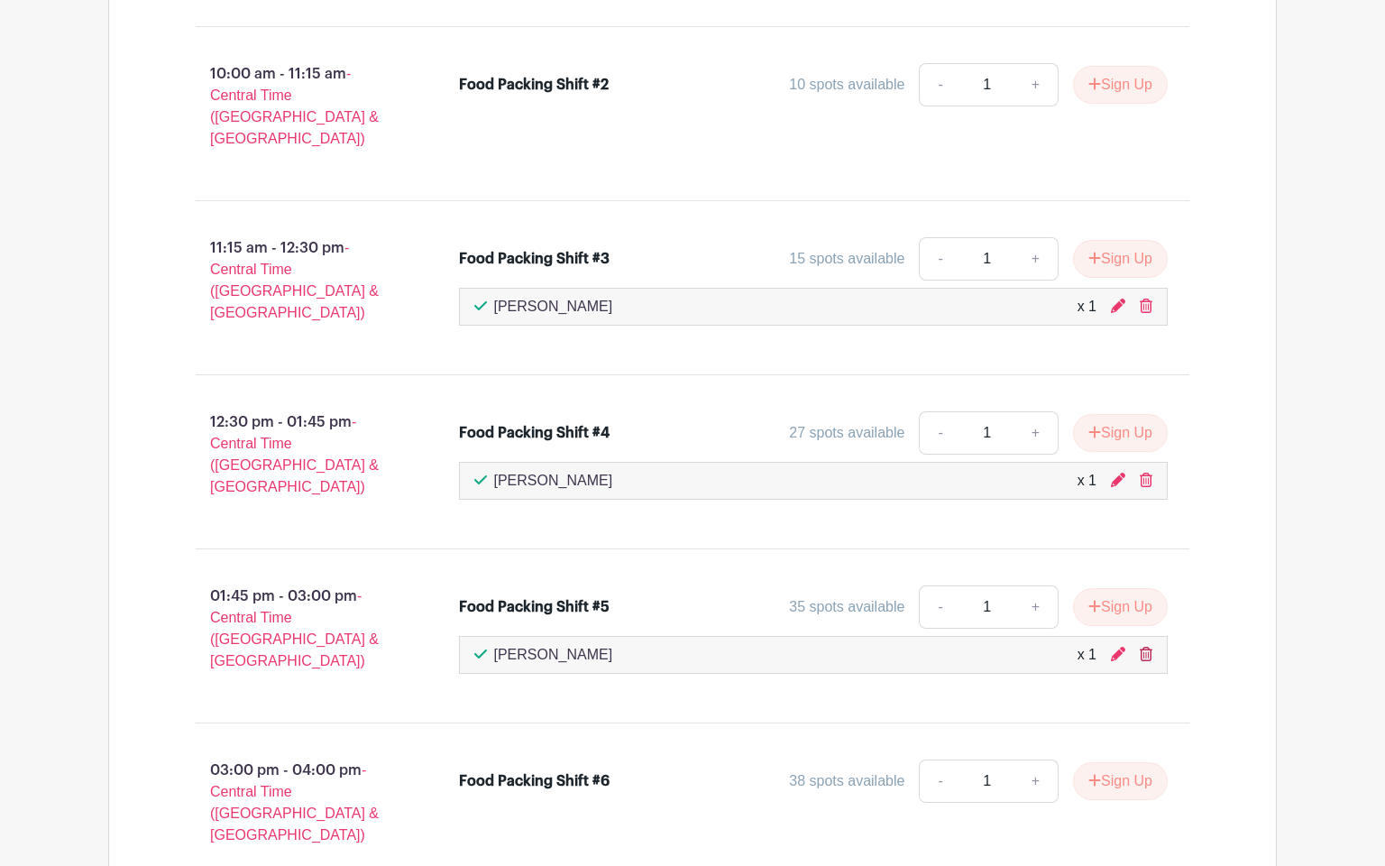
click at [1143, 647] on icon at bounding box center [1146, 654] width 13 height 14
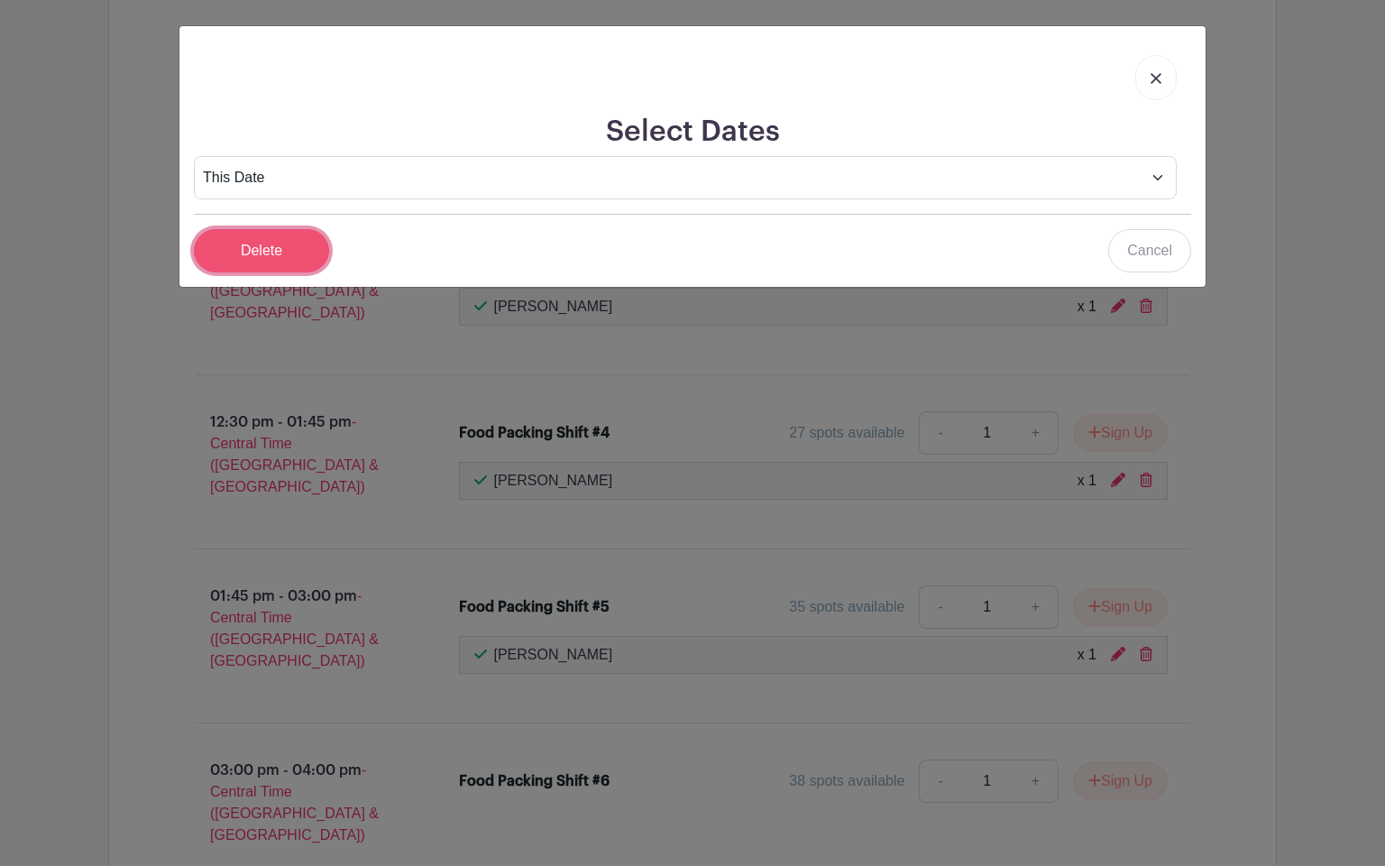
click at [277, 242] on input "Delete" at bounding box center [261, 250] width 135 height 43
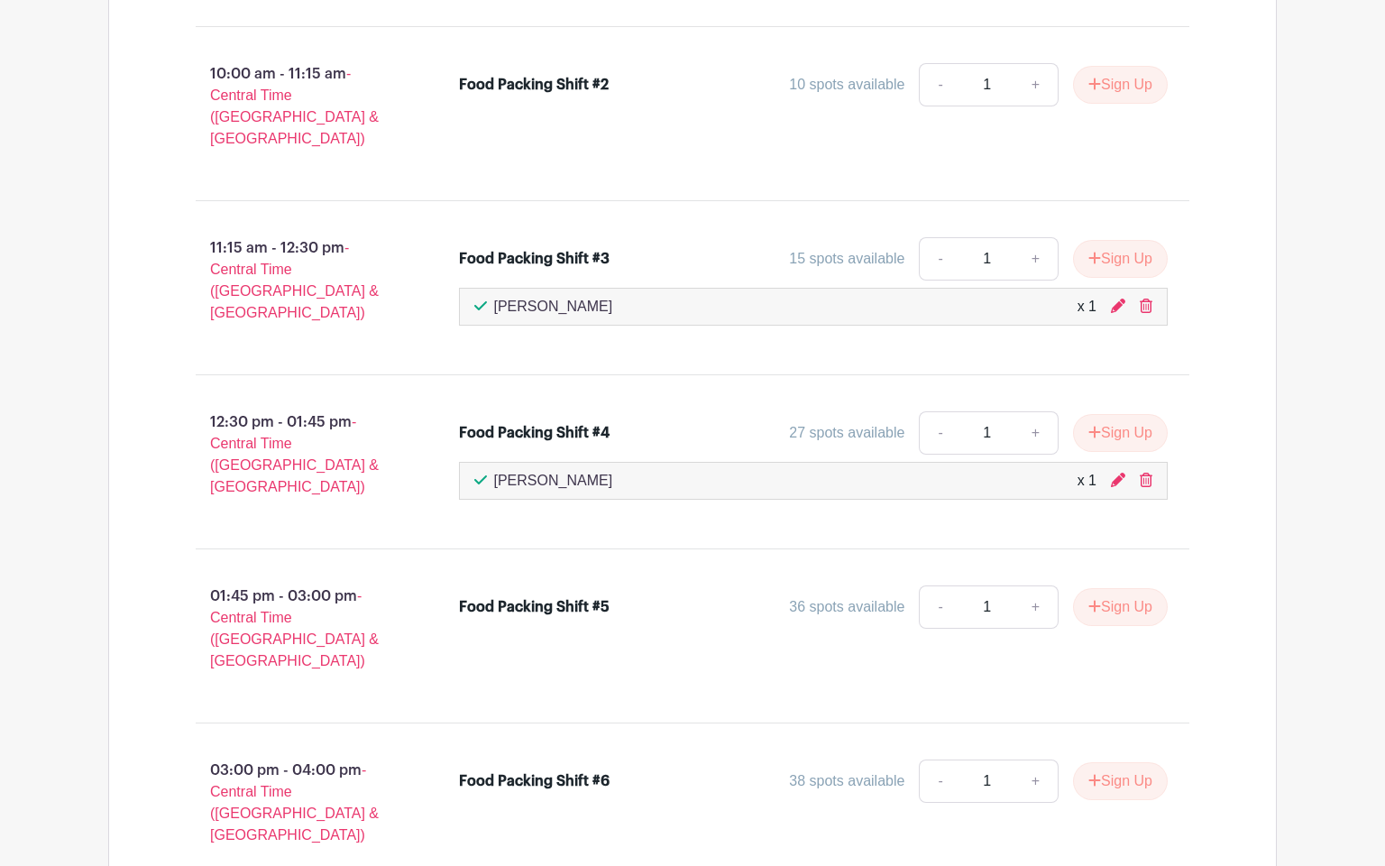
click at [1149, 473] on icon at bounding box center [1146, 480] width 13 height 14
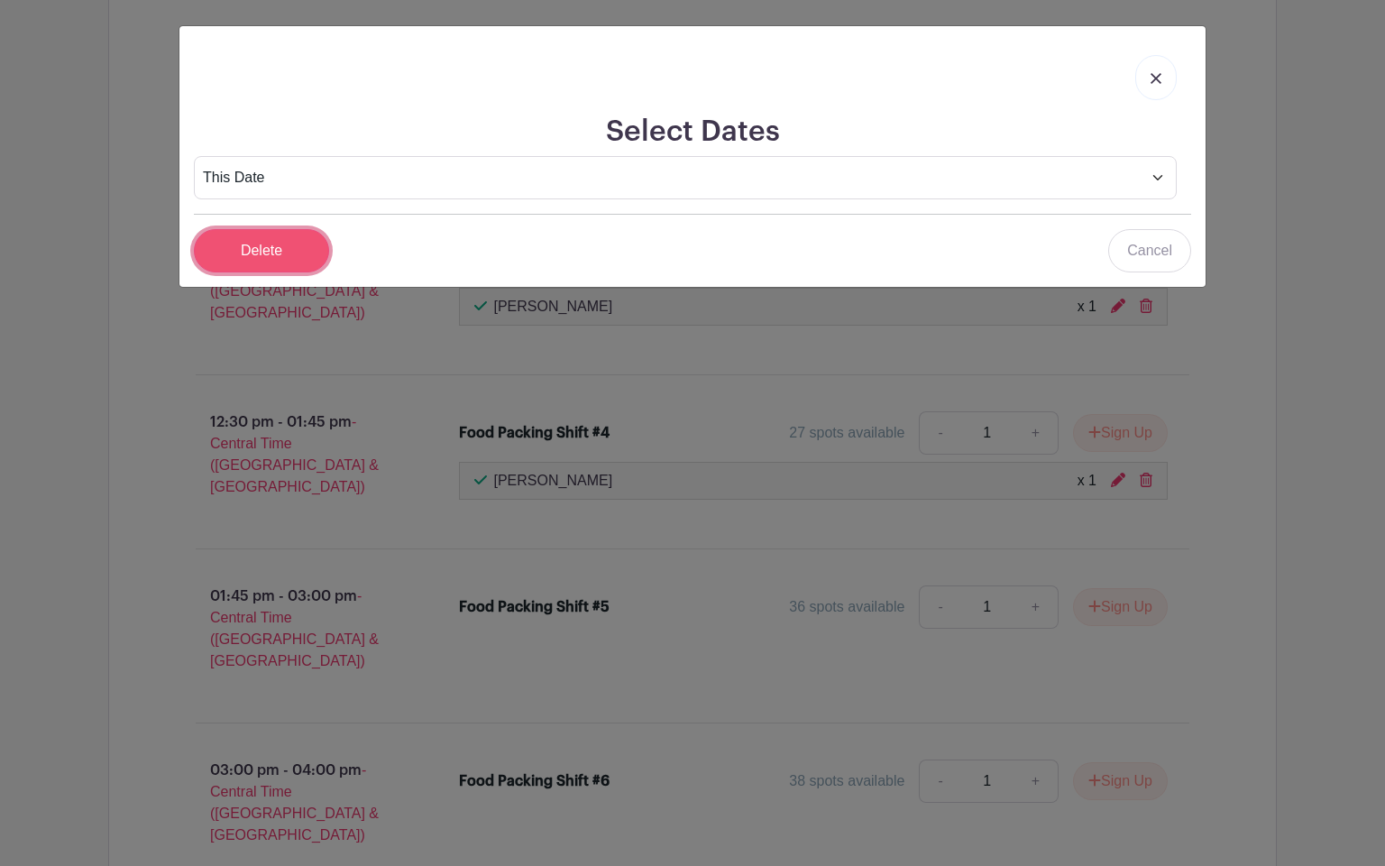
click at [262, 243] on input "Delete" at bounding box center [261, 250] width 135 height 43
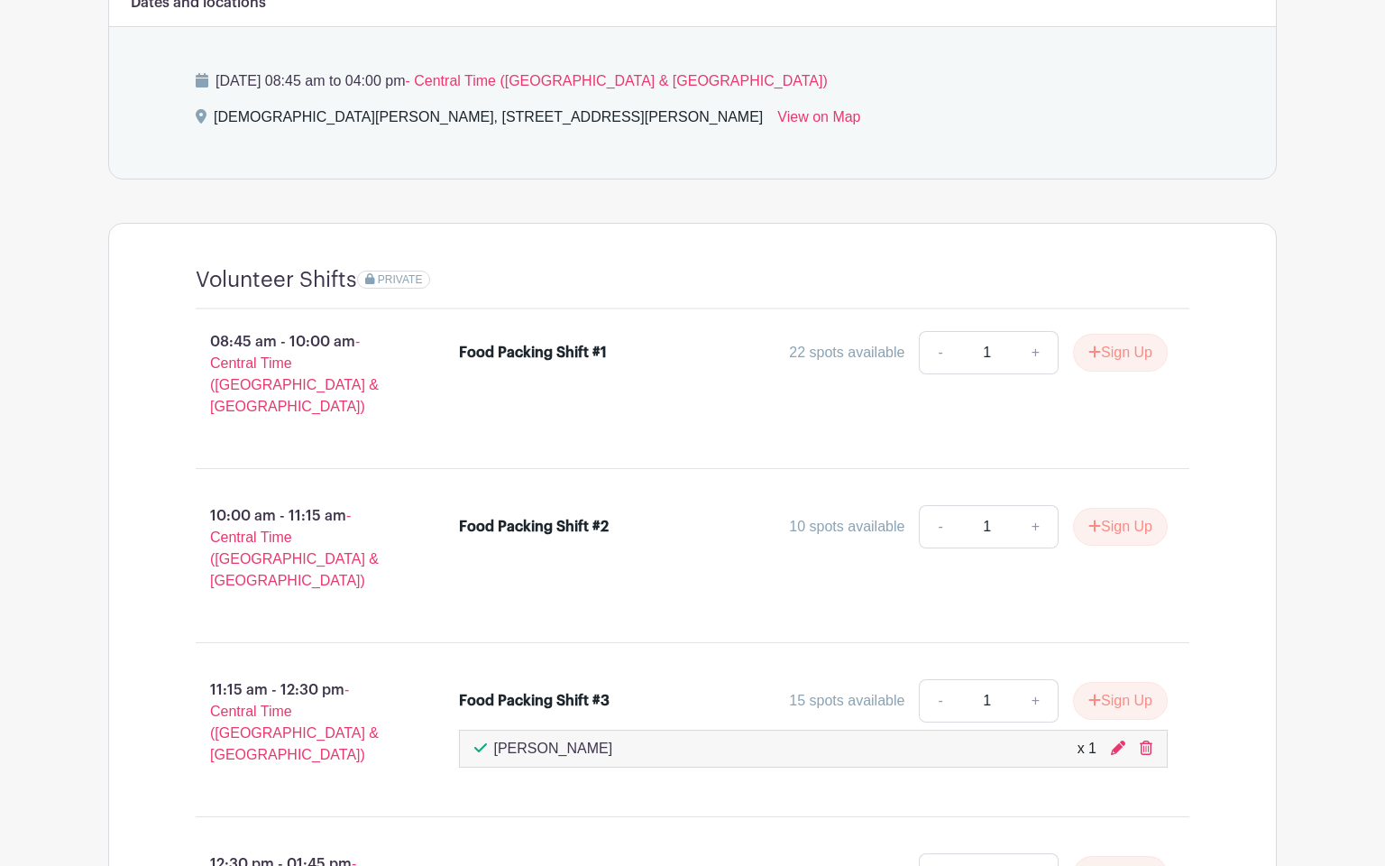
scroll to position [925, 0]
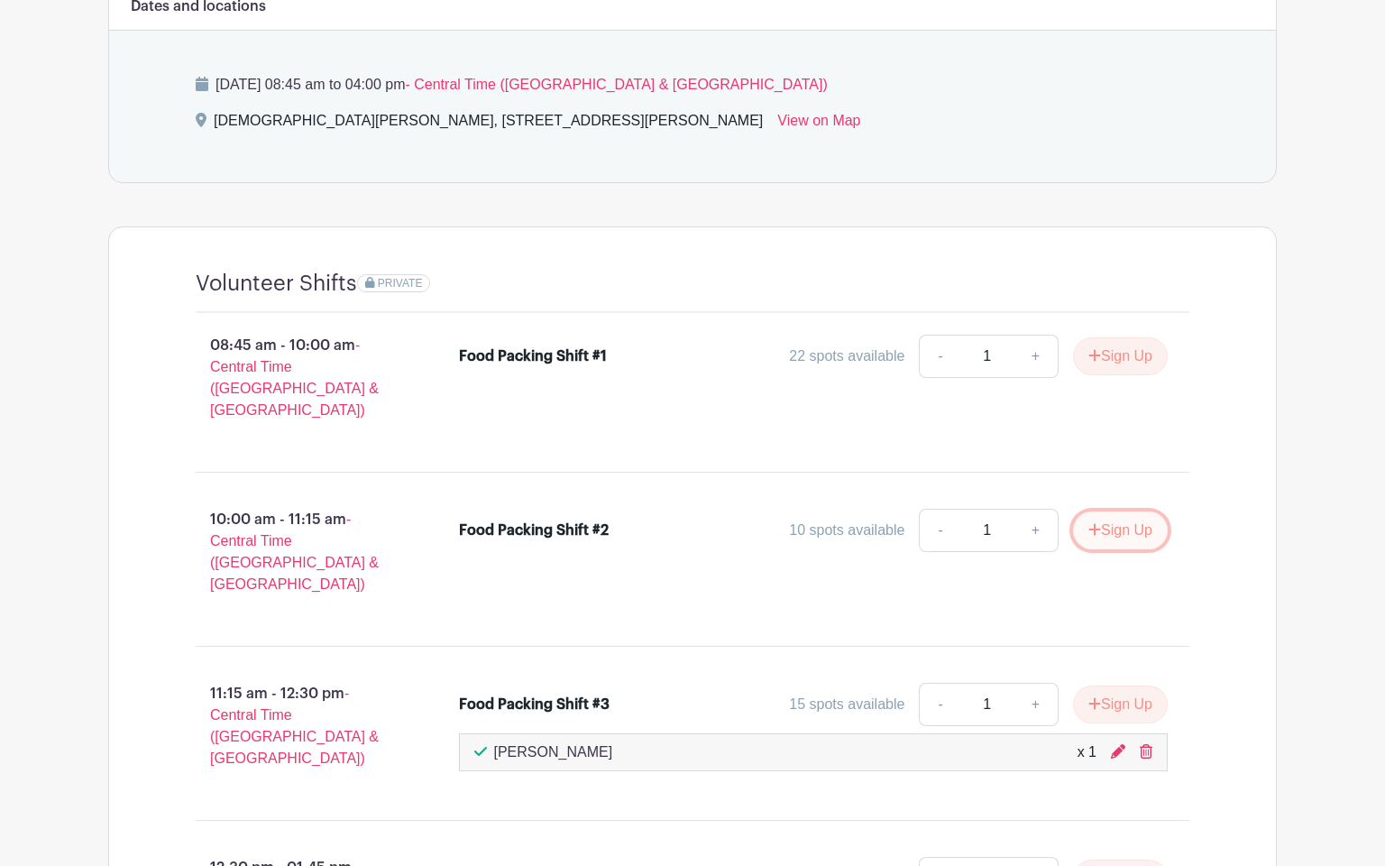
click at [1097, 511] on button "Sign Up" at bounding box center [1120, 530] width 95 height 38
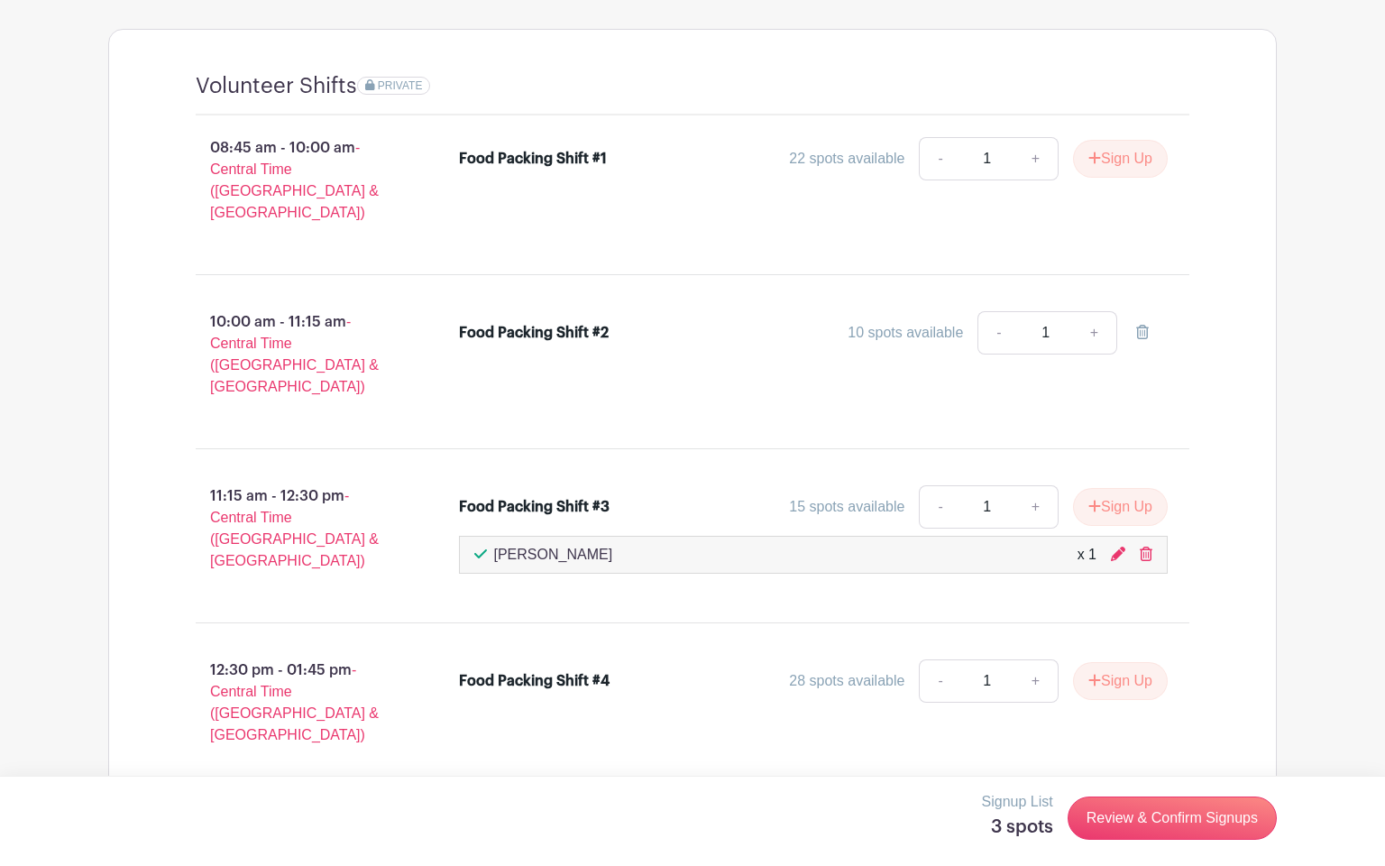
scroll to position [1124, 0]
click at [1088, 672] on icon "submit" at bounding box center [1094, 679] width 13 height 14
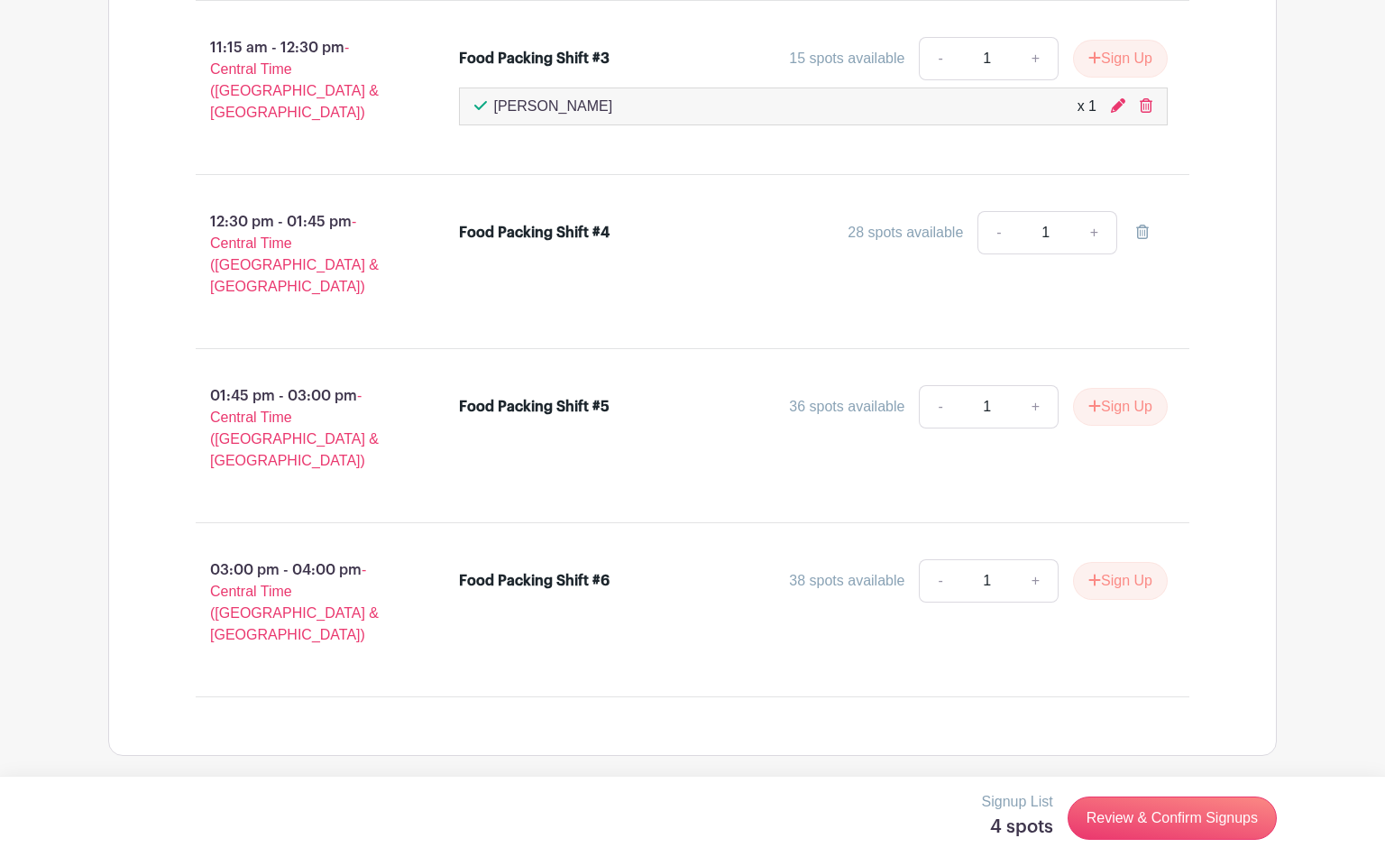
scroll to position [1575, 0]
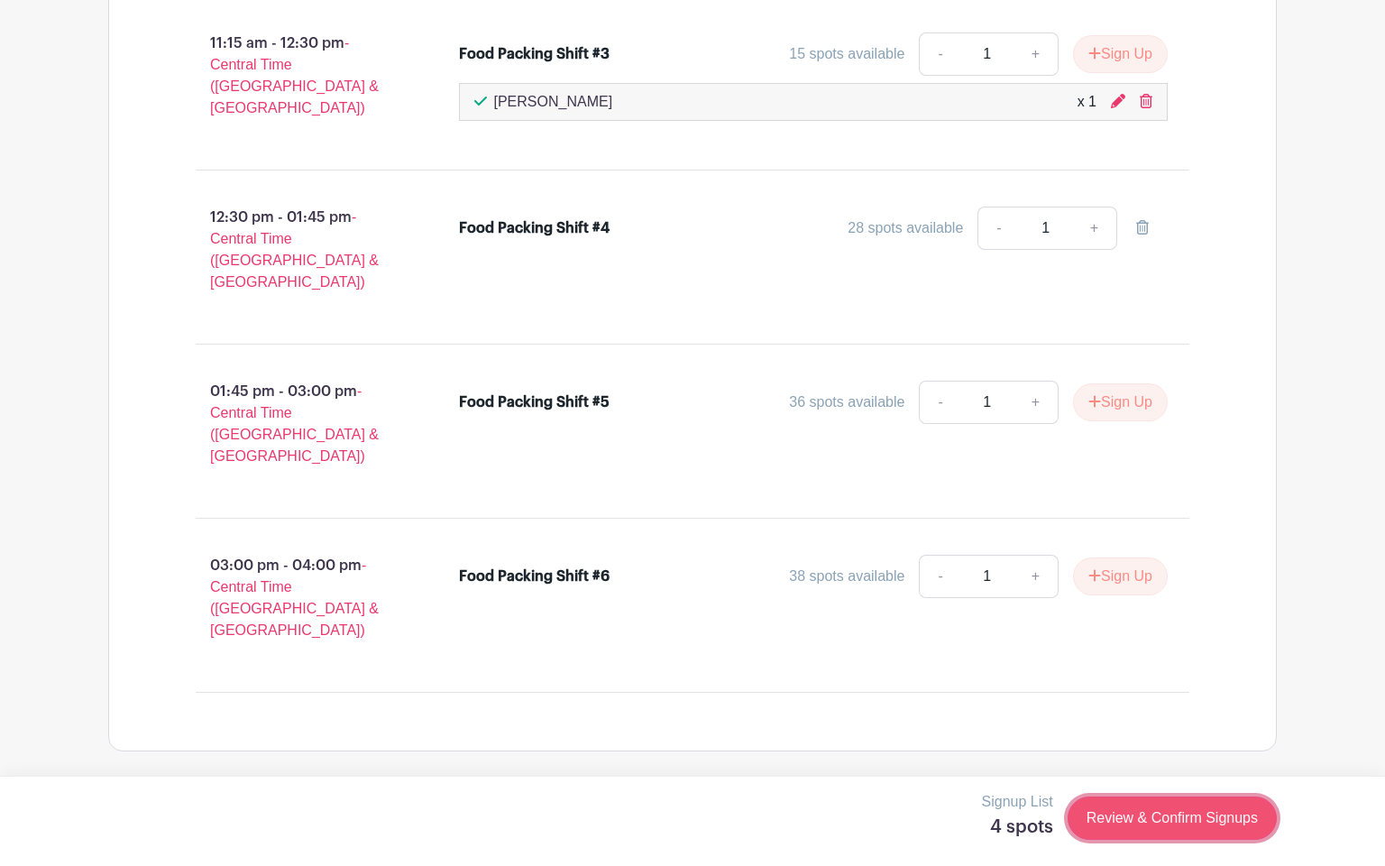
click at [1197, 712] on link "Review & Confirm Signups" at bounding box center [1172, 817] width 209 height 43
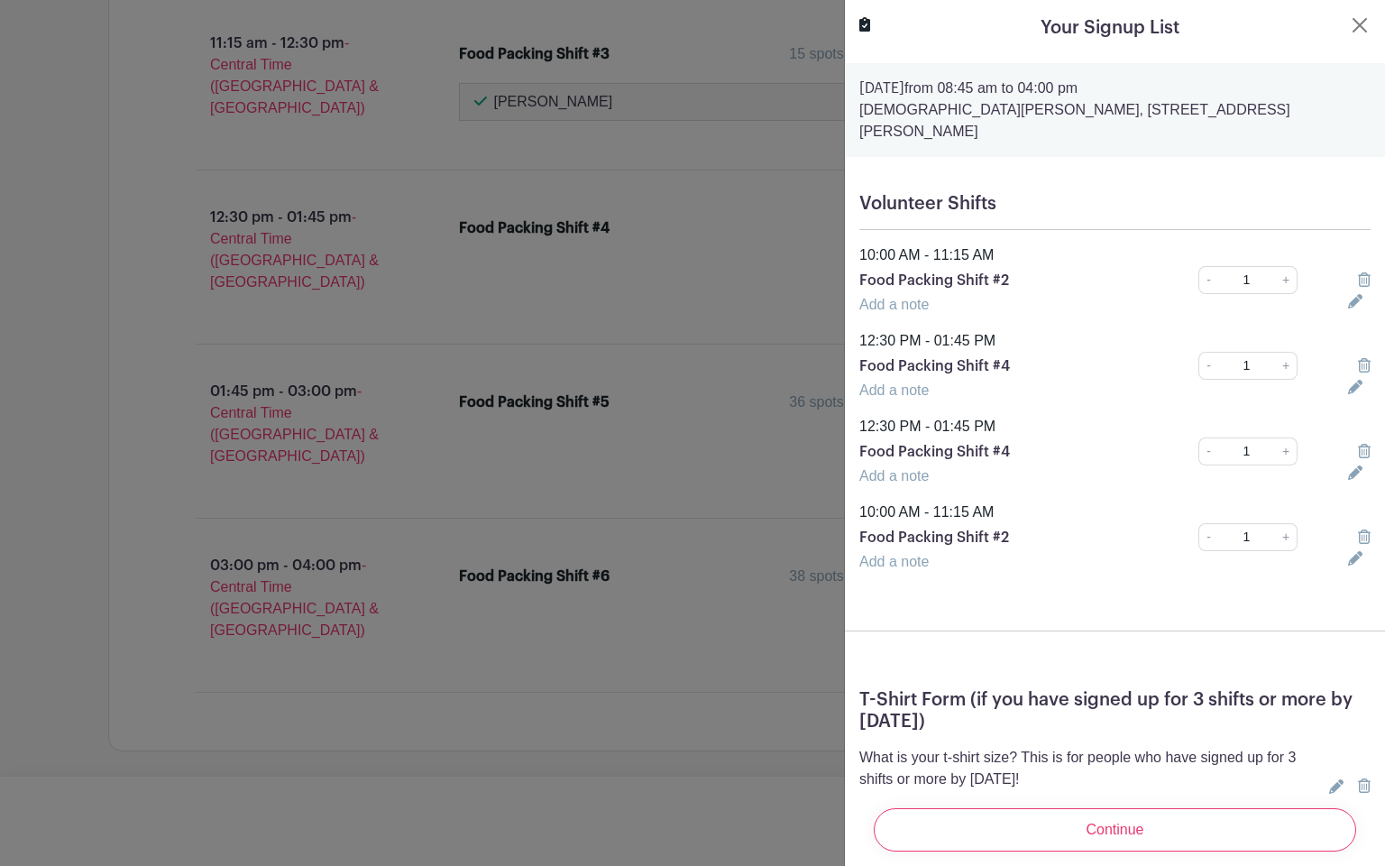
click at [1366, 355] on div at bounding box center [1359, 366] width 44 height 22
click at [1366, 358] on icon at bounding box center [1364, 365] width 13 height 14
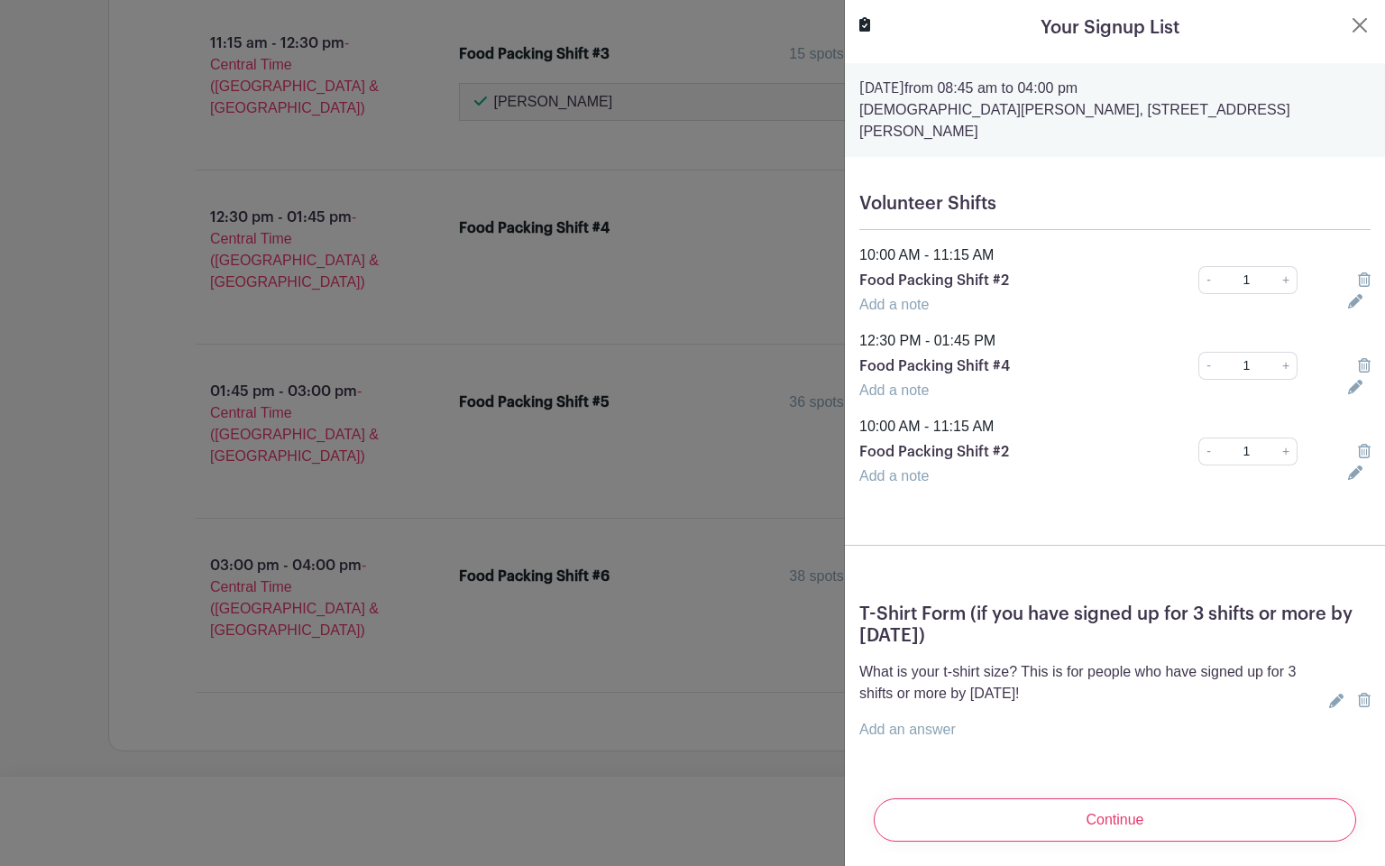
click at [1363, 272] on link at bounding box center [1364, 279] width 13 height 15
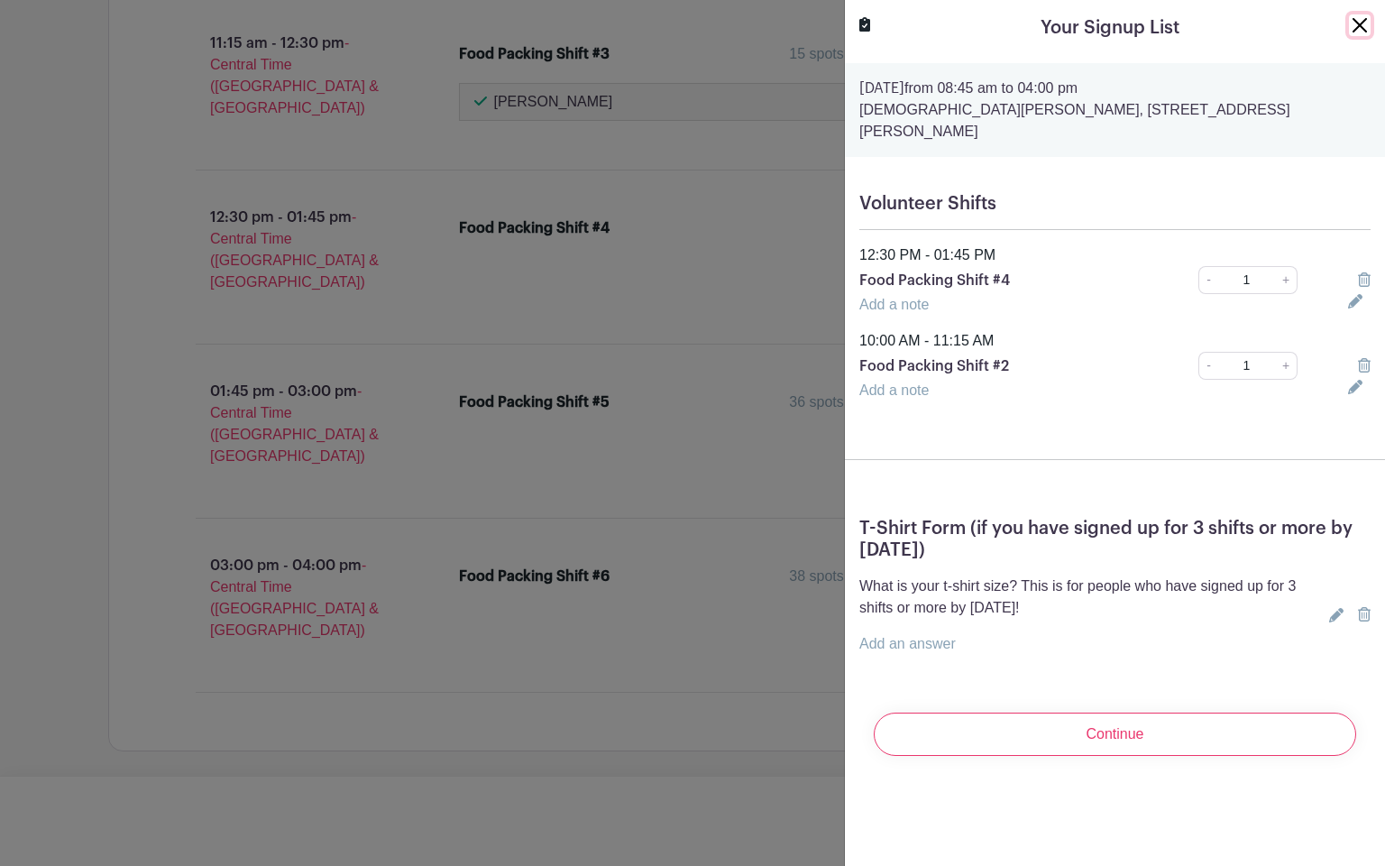
click at [1363, 25] on button "Close" at bounding box center [1360, 25] width 22 height 22
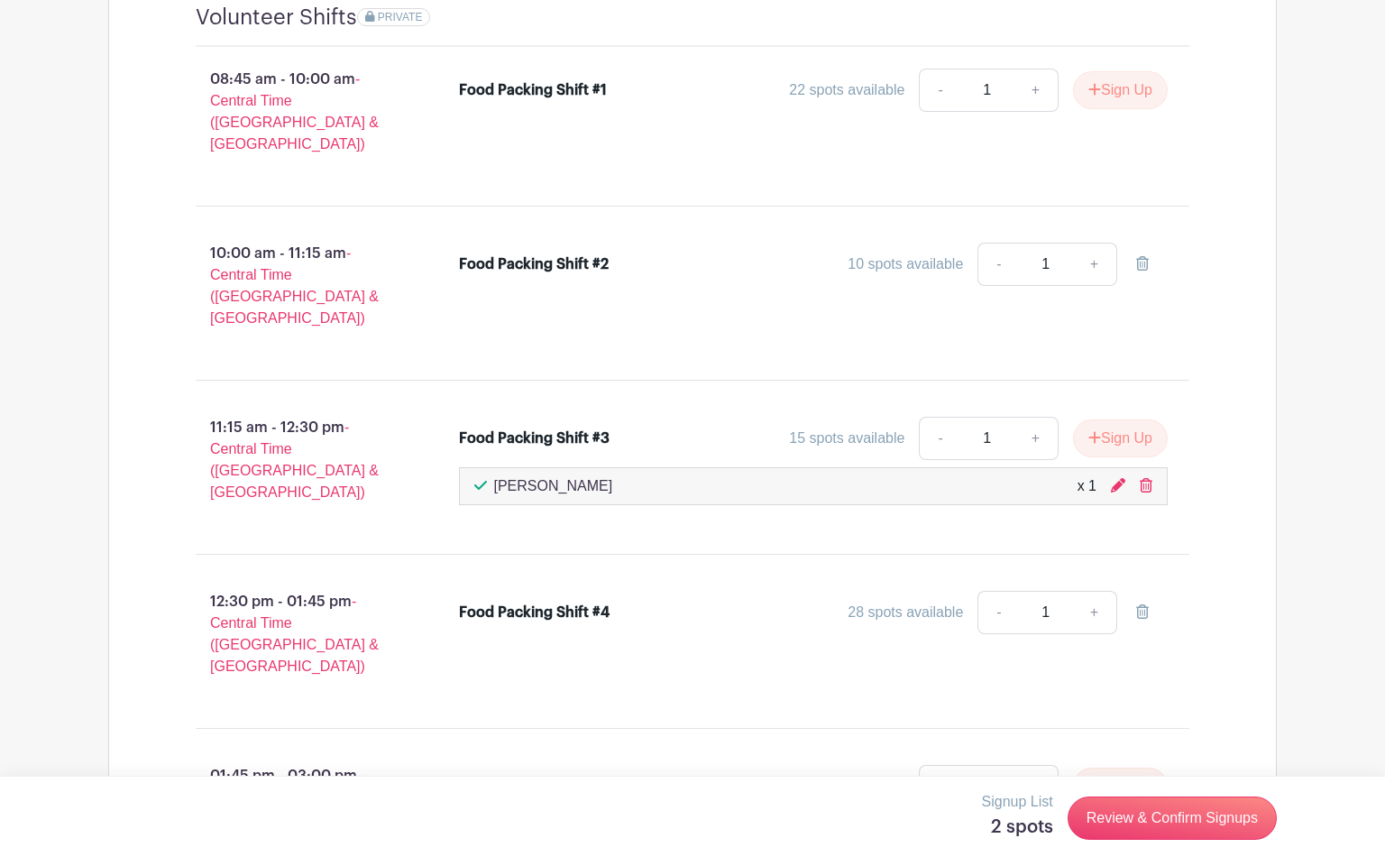
scroll to position [1188, 0]
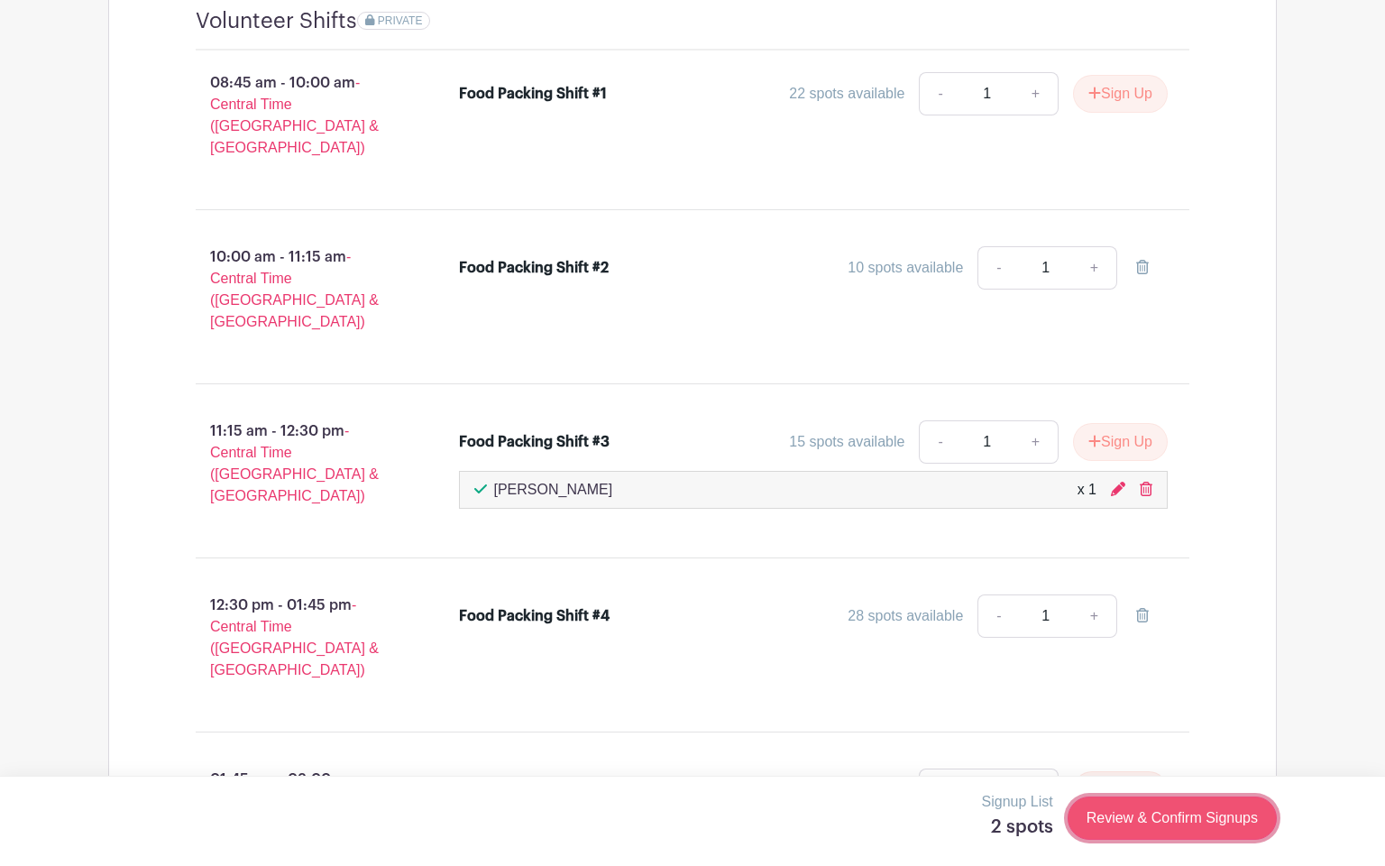
click at [1098, 712] on link "Review & Confirm Signups" at bounding box center [1172, 817] width 209 height 43
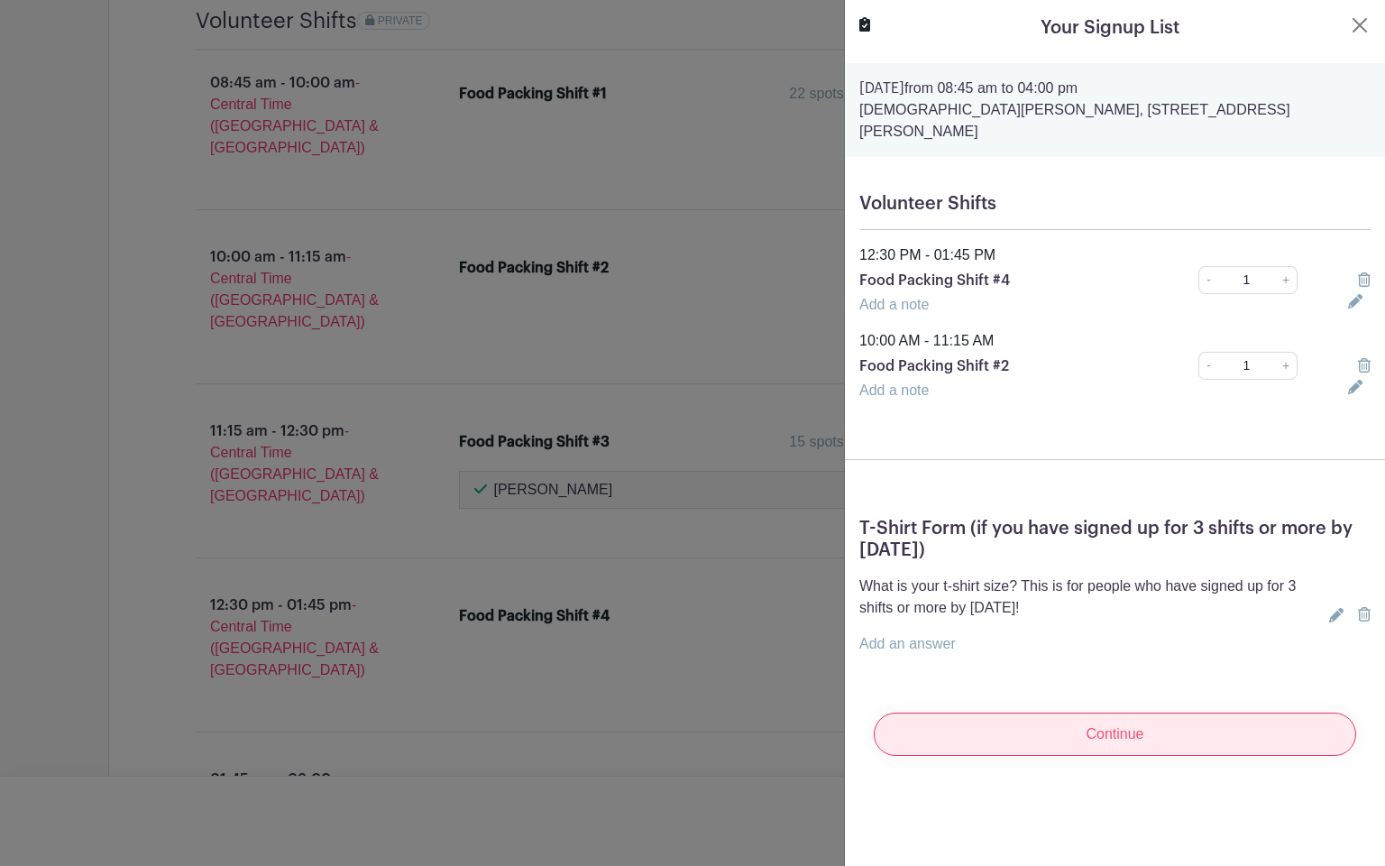
click at [1134, 712] on input "Continue" at bounding box center [1115, 733] width 482 height 43
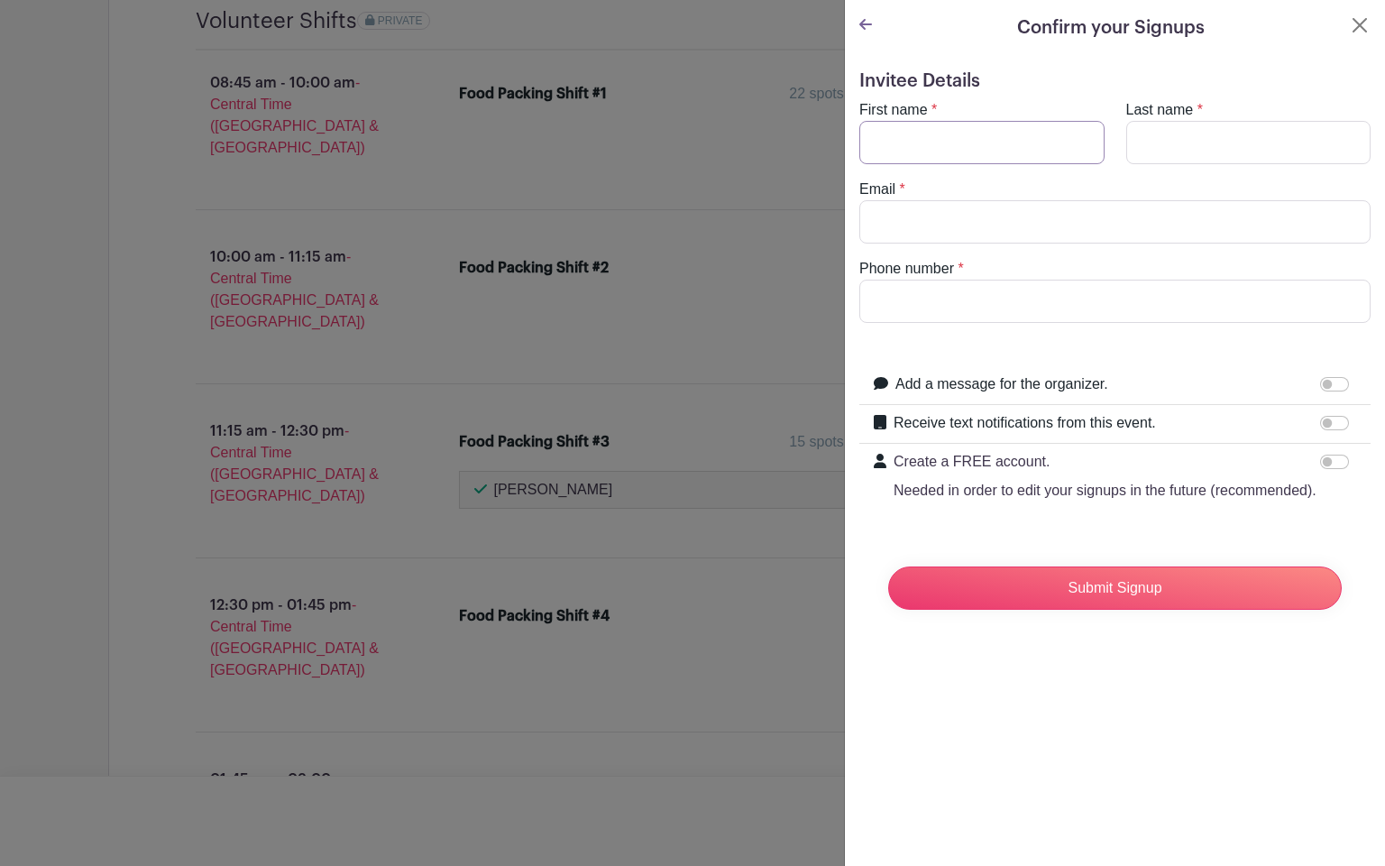
click at [1003, 129] on input "First name" at bounding box center [981, 142] width 245 height 43
type input "[PERSON_NAME]"
click at [1161, 154] on input "Last name" at bounding box center [1248, 142] width 245 height 43
type input "[PERSON_NAME]"
click at [1151, 212] on input "Email" at bounding box center [1114, 221] width 511 height 43
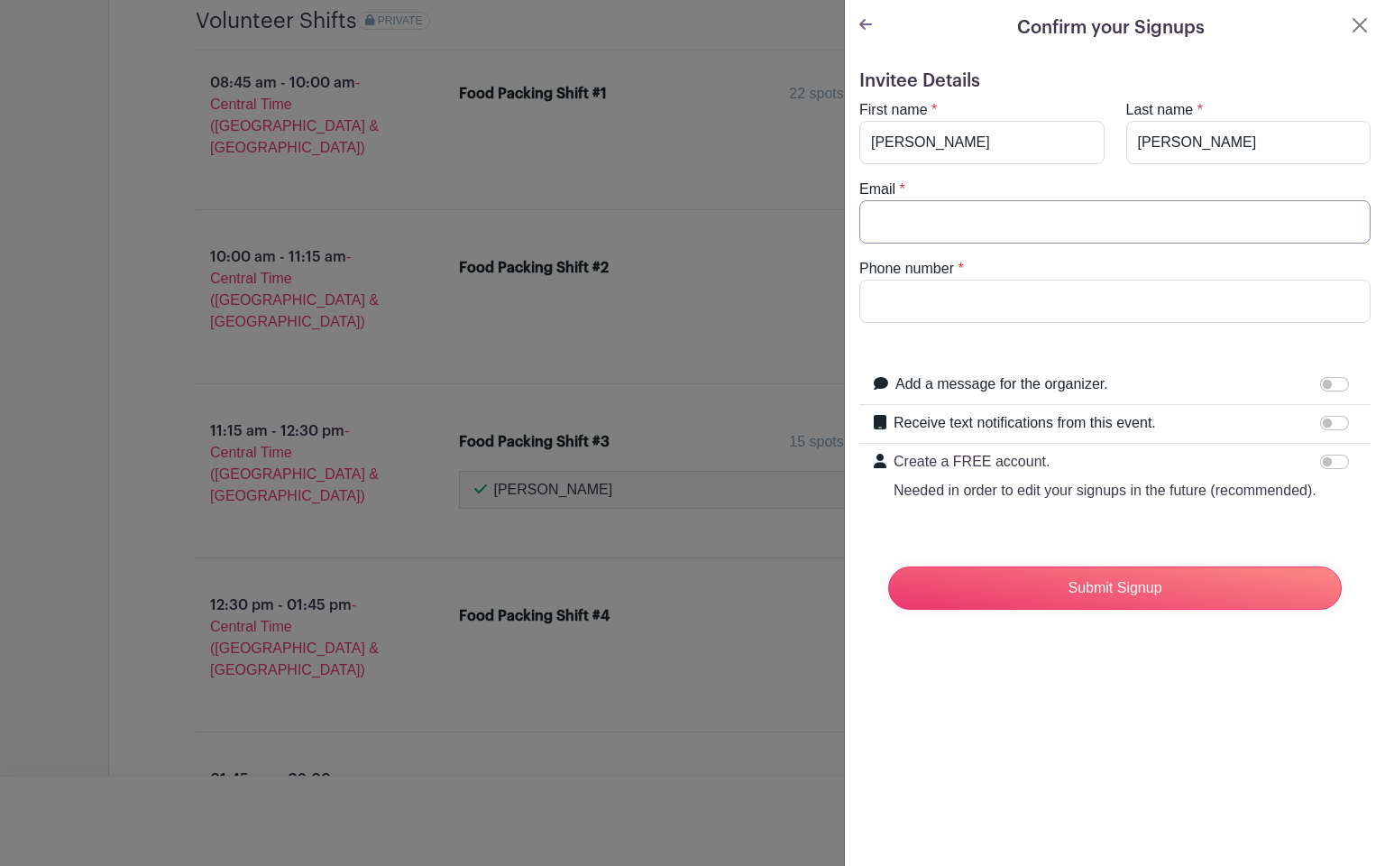
type input "[EMAIL_ADDRESS][DOMAIN_NAME]"
click at [1025, 283] on input "Phone number" at bounding box center [1114, 301] width 511 height 43
type input "4322808036"
click at [1333, 383] on input "Add a message for the organizer." at bounding box center [1334, 384] width 29 height 14
checkbox input "true"
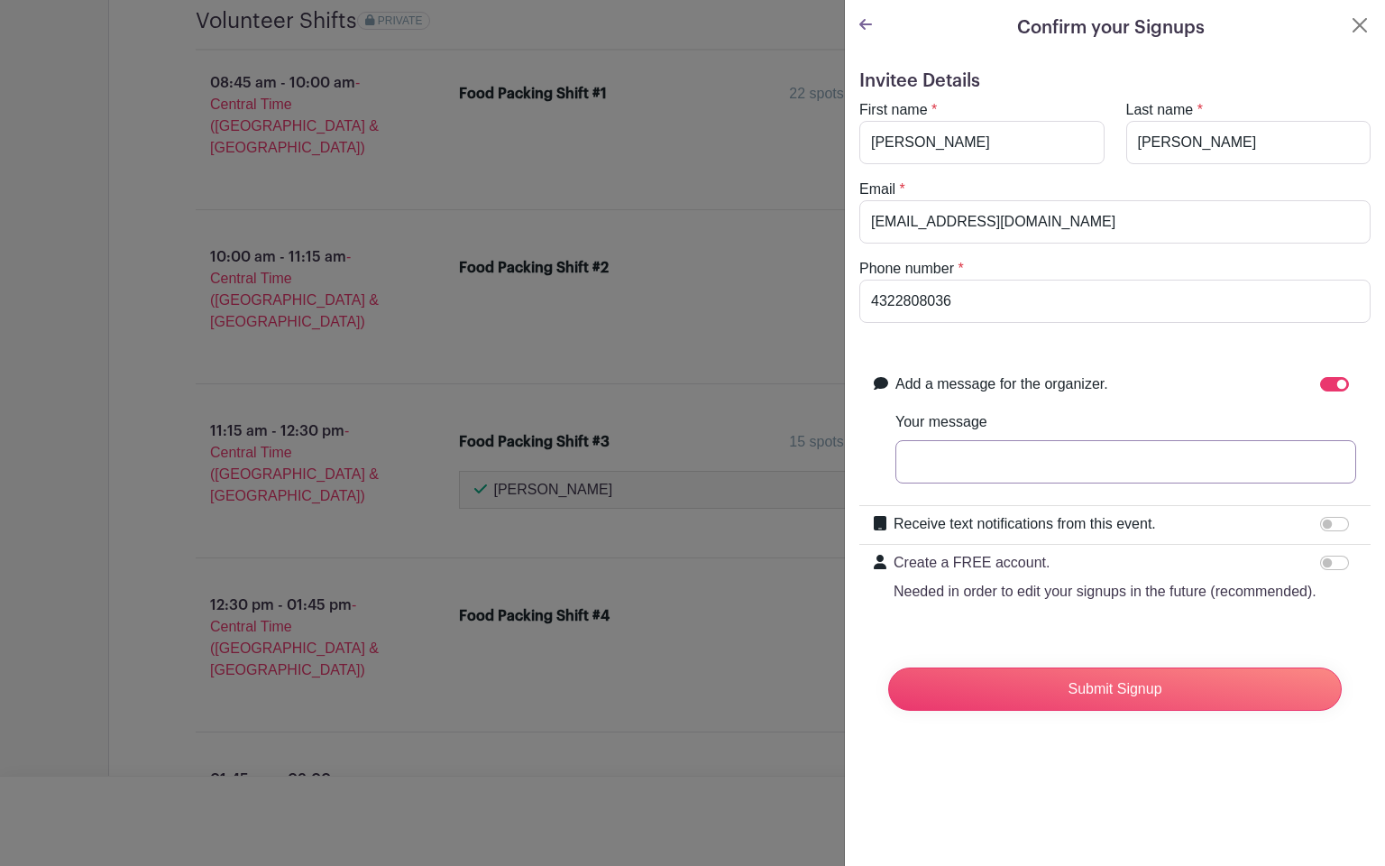
click at [1136, 457] on input "Your message" at bounding box center [1125, 461] width 461 height 43
type input "Thank you!"
click at [1345, 530] on div at bounding box center [1338, 524] width 36 height 22
click at [1338, 525] on input "Receive text notifications from this event." at bounding box center [1334, 524] width 29 height 14
checkbox input "true"
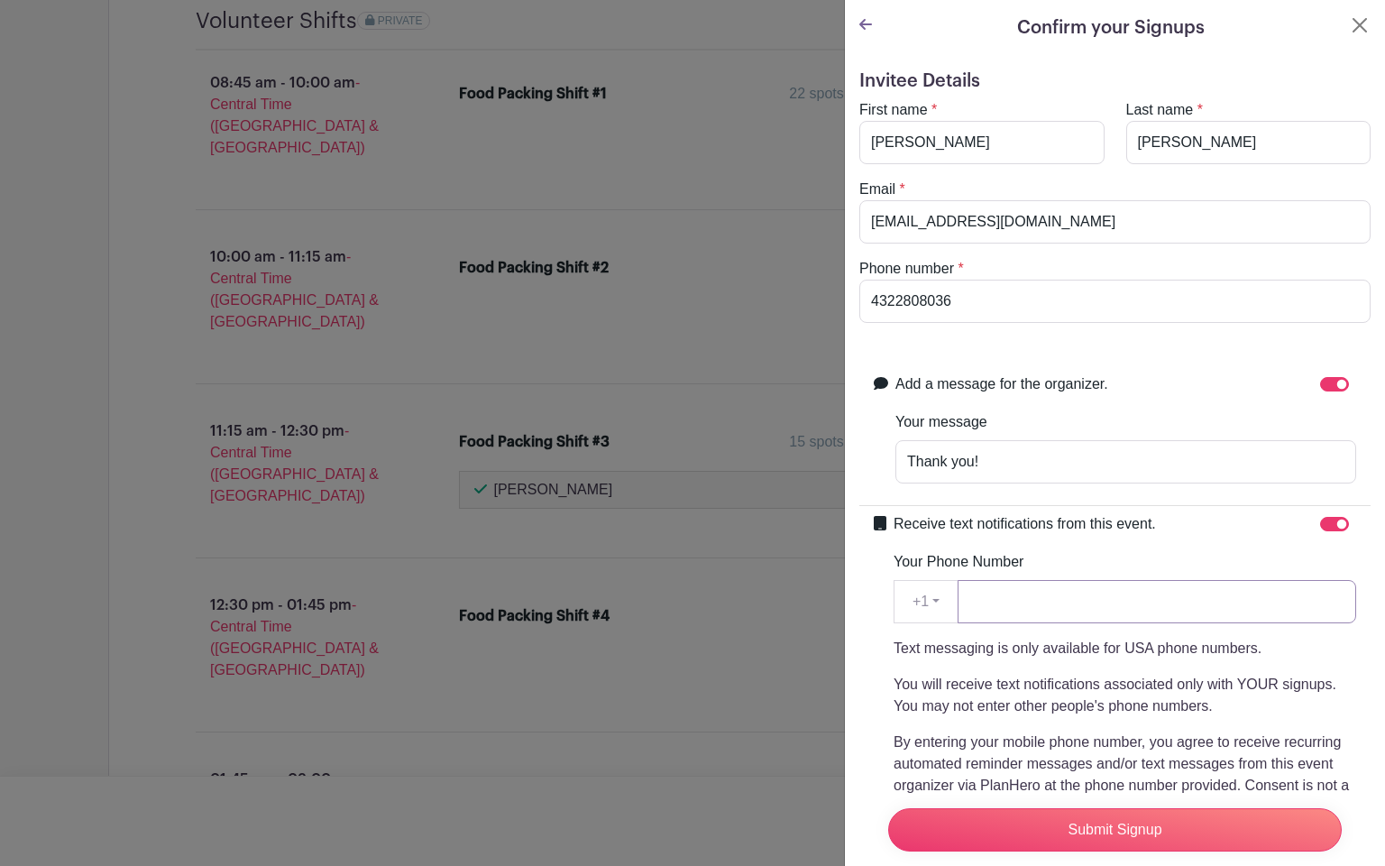
click at [1094, 585] on input "Your Phone Number" at bounding box center [1157, 601] width 399 height 43
type input "4322808036"
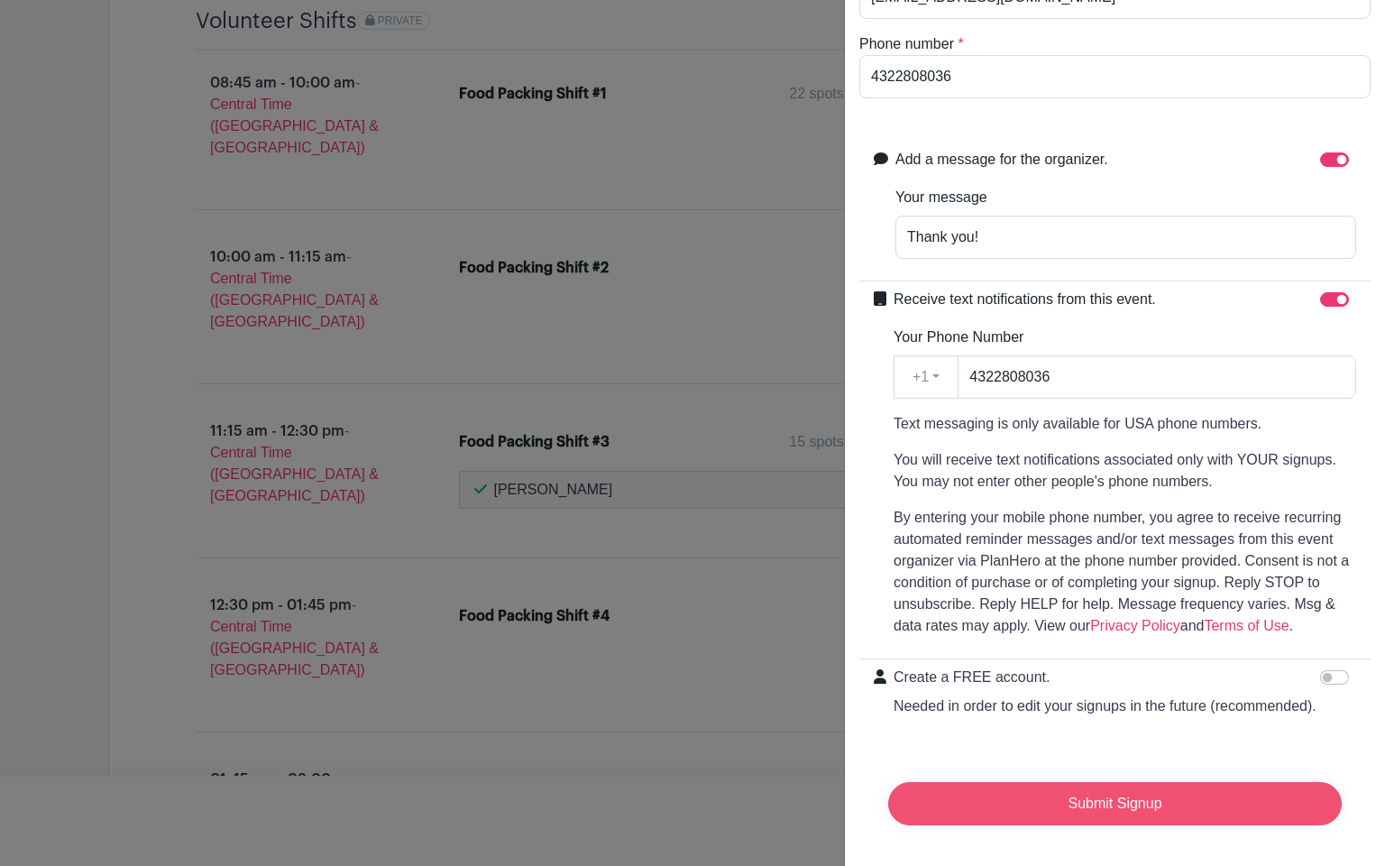
click at [1094, 712] on input "Submit Signup" at bounding box center [1115, 803] width 454 height 43
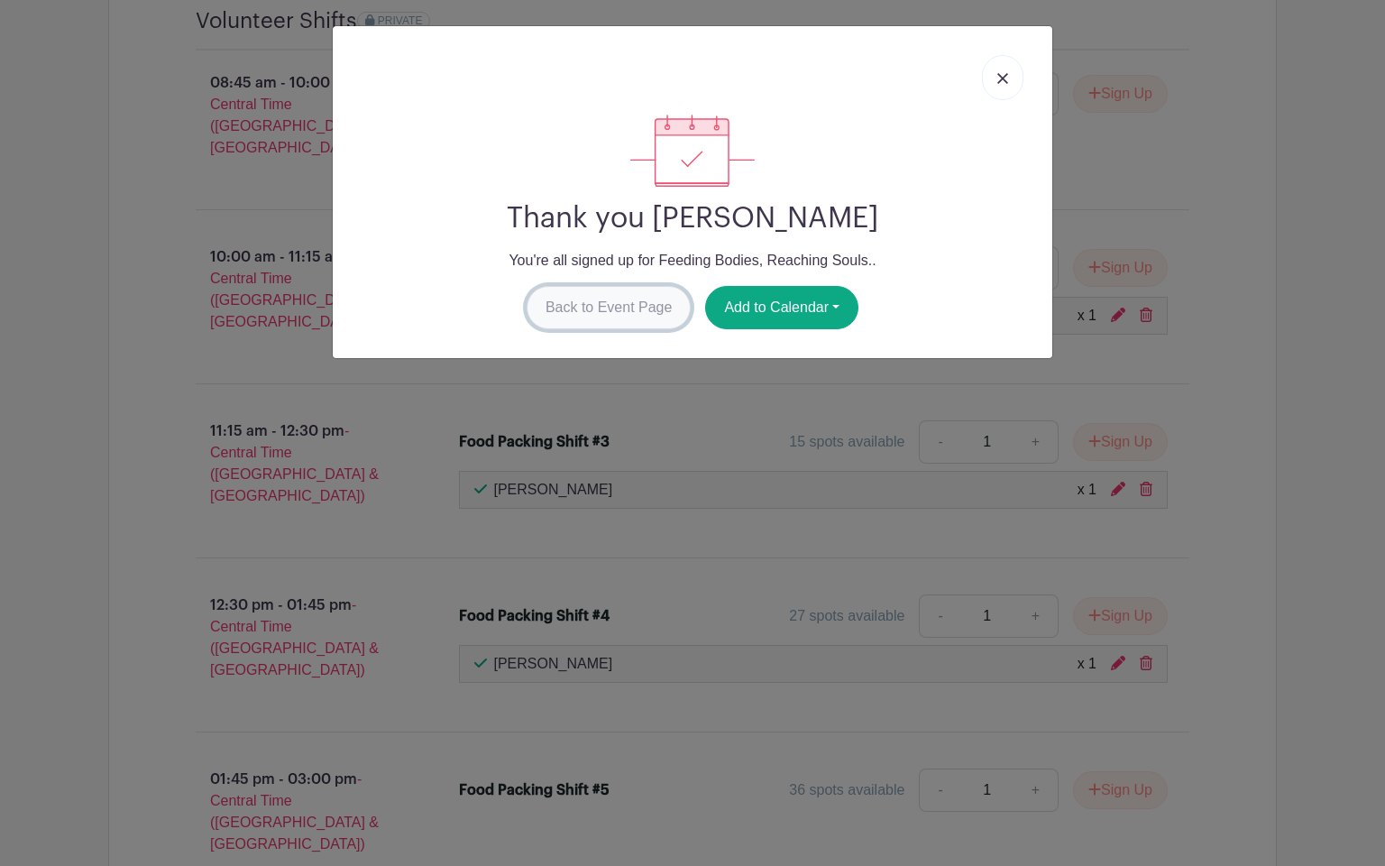
click at [635, 312] on link "Back to Event Page" at bounding box center [609, 307] width 165 height 43
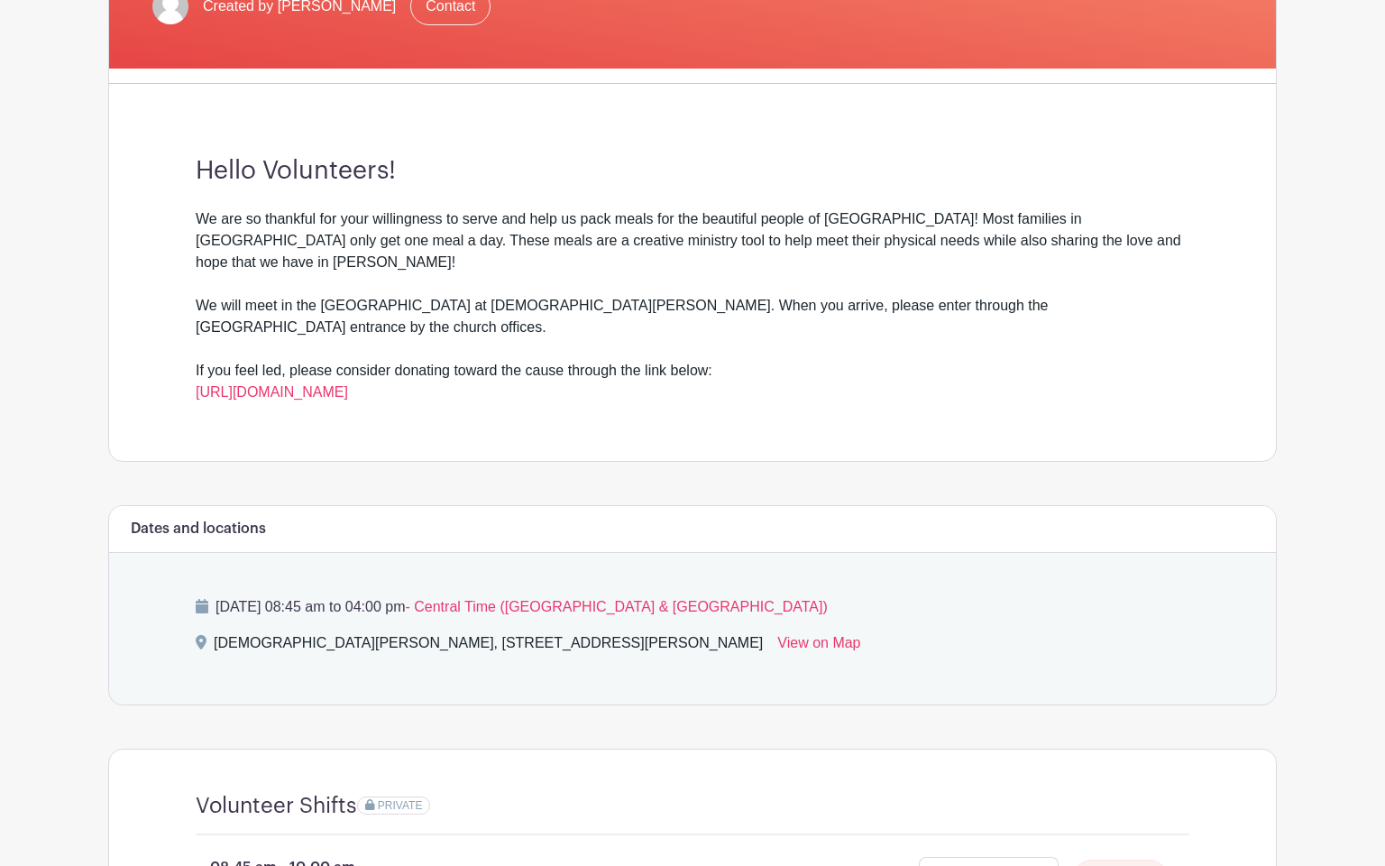
scroll to position [0, 0]
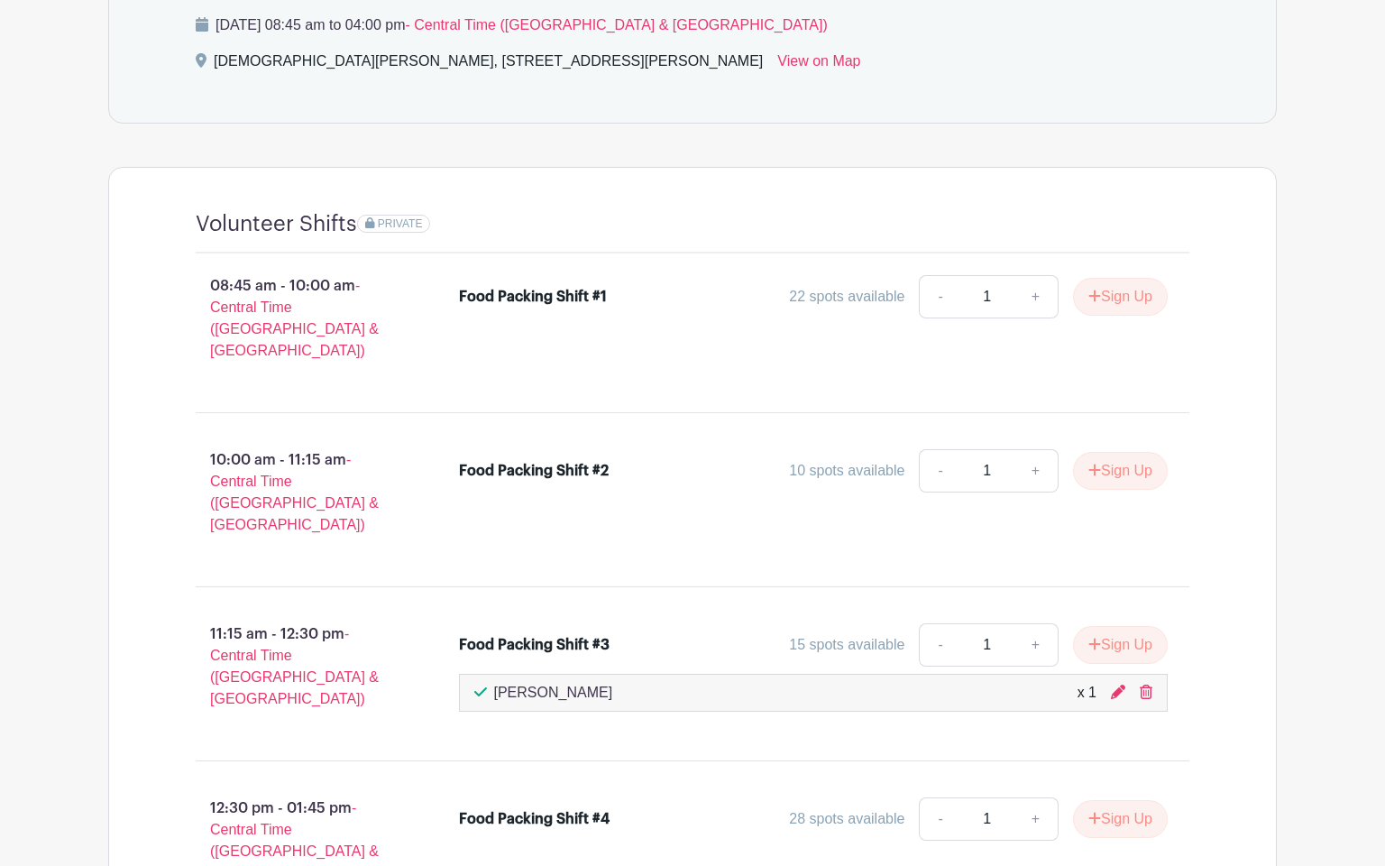
scroll to position [991, 0]
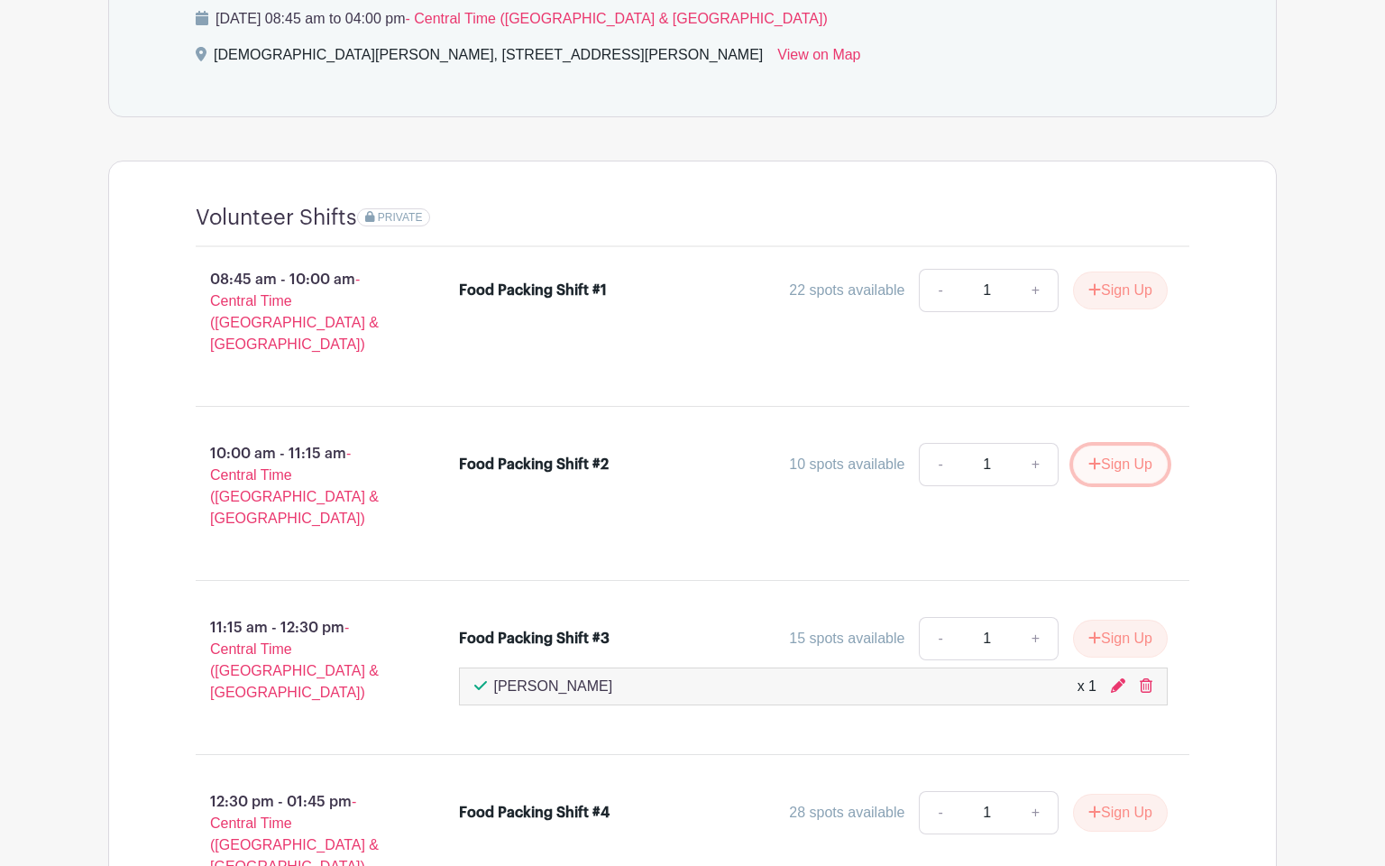
click at [1106, 445] on button "Sign Up" at bounding box center [1120, 464] width 95 height 38
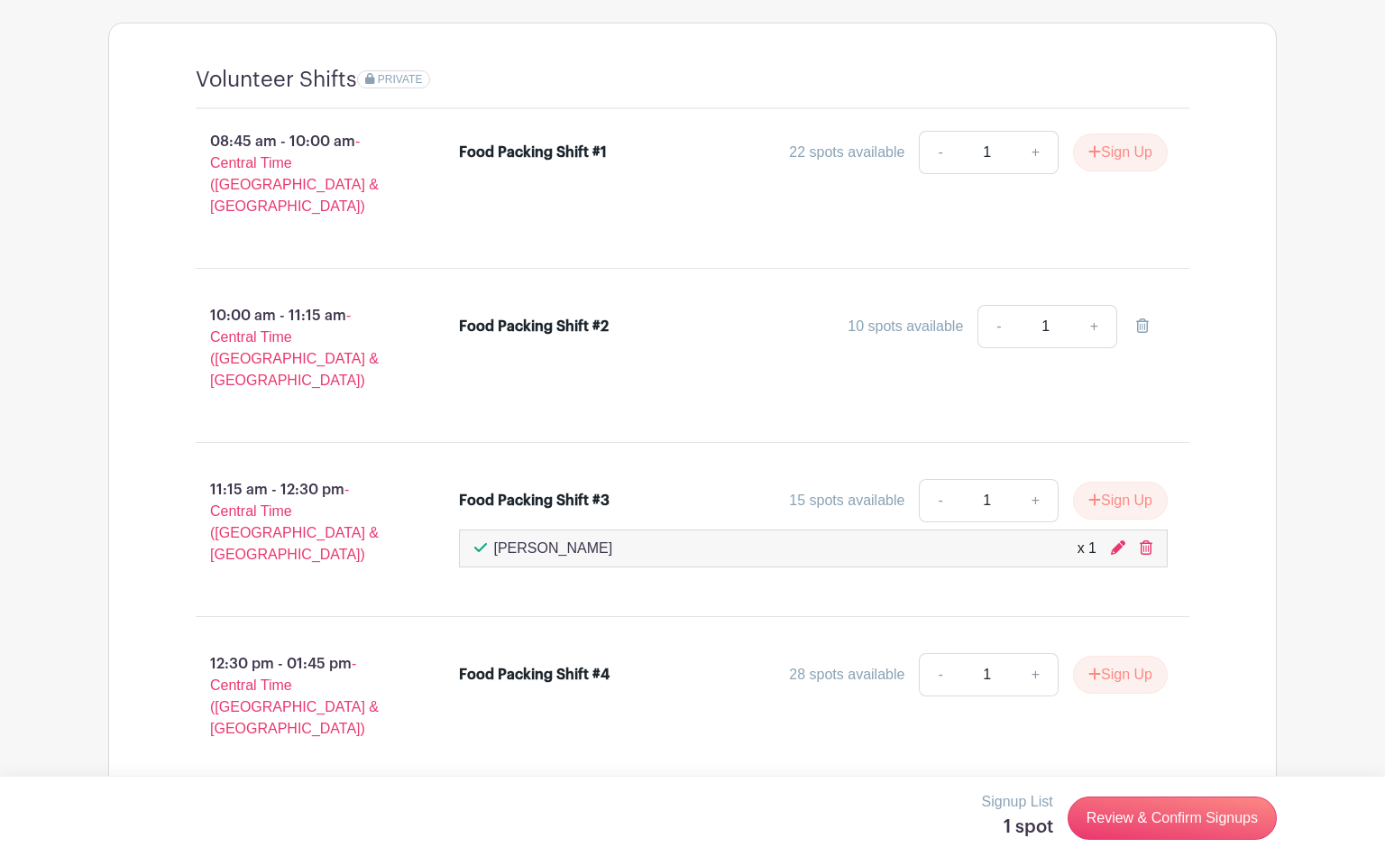
scroll to position [1128, 0]
click at [1088, 656] on button "Sign Up" at bounding box center [1120, 675] width 95 height 38
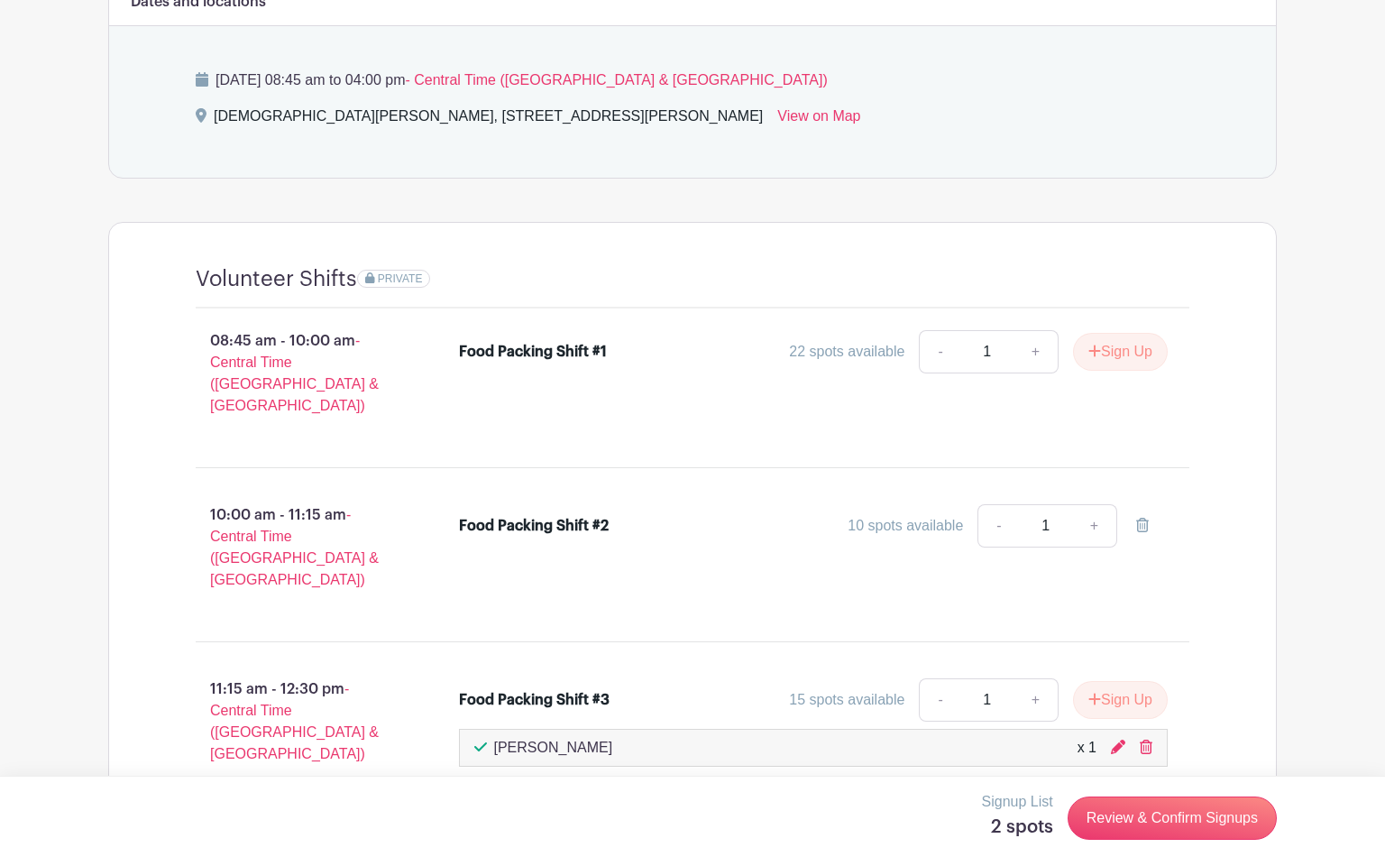
scroll to position [929, 0]
